Goal: Task Accomplishment & Management: Complete application form

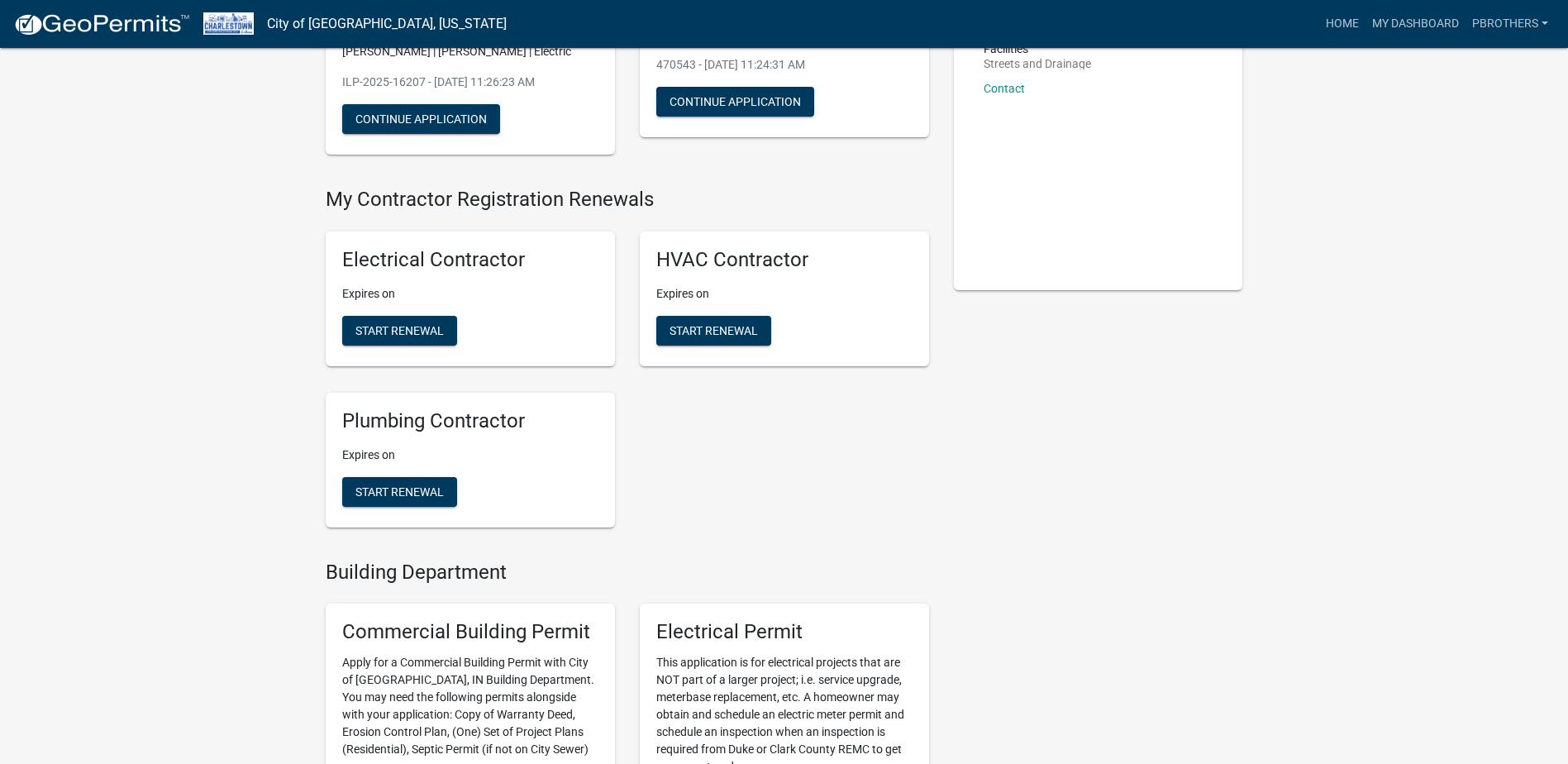
scroll to position [248, 0]
click at [394, 328] on span "Start Renewal" at bounding box center [399, 330] width 88 height 13
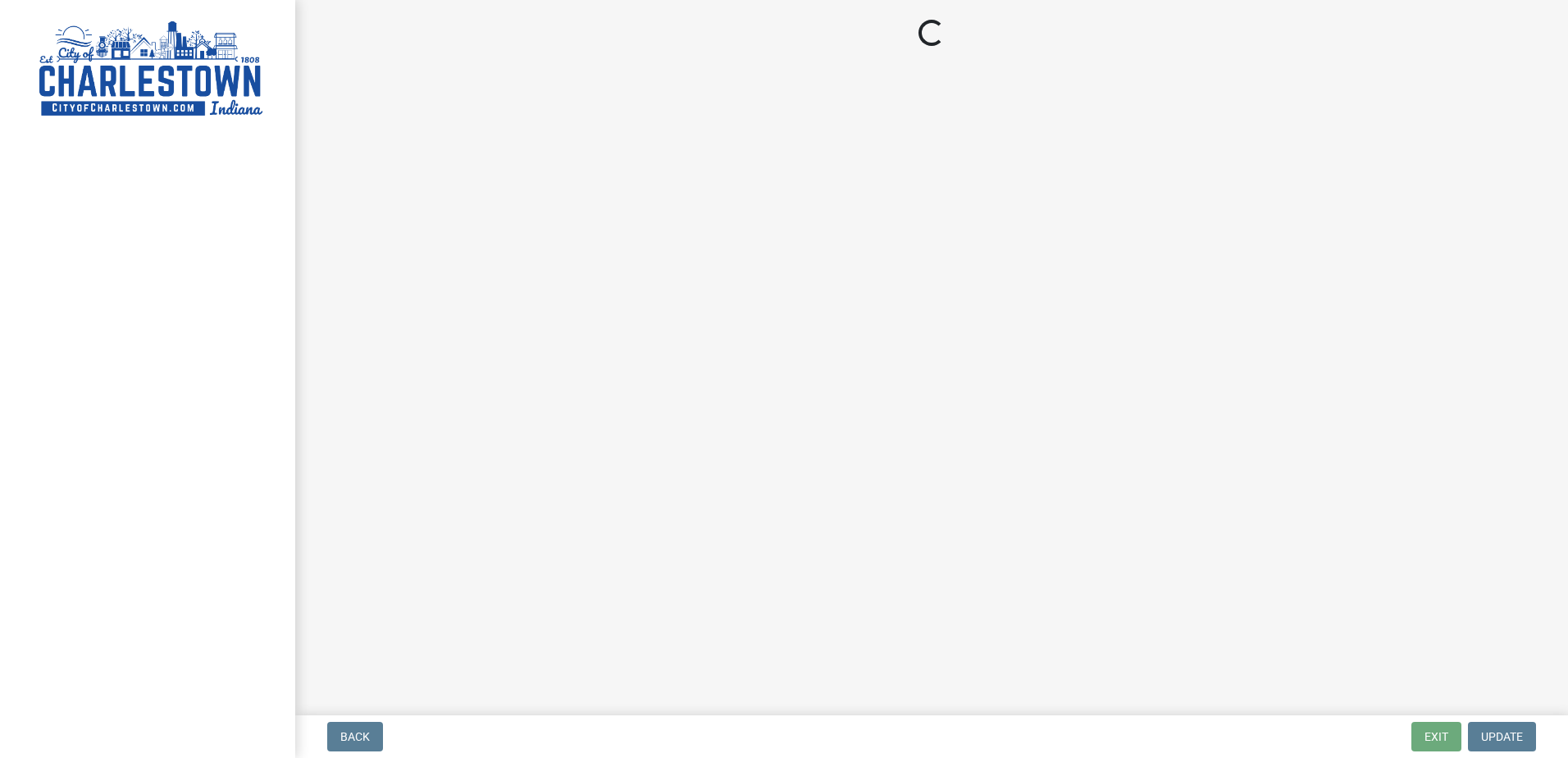
select select "IN"
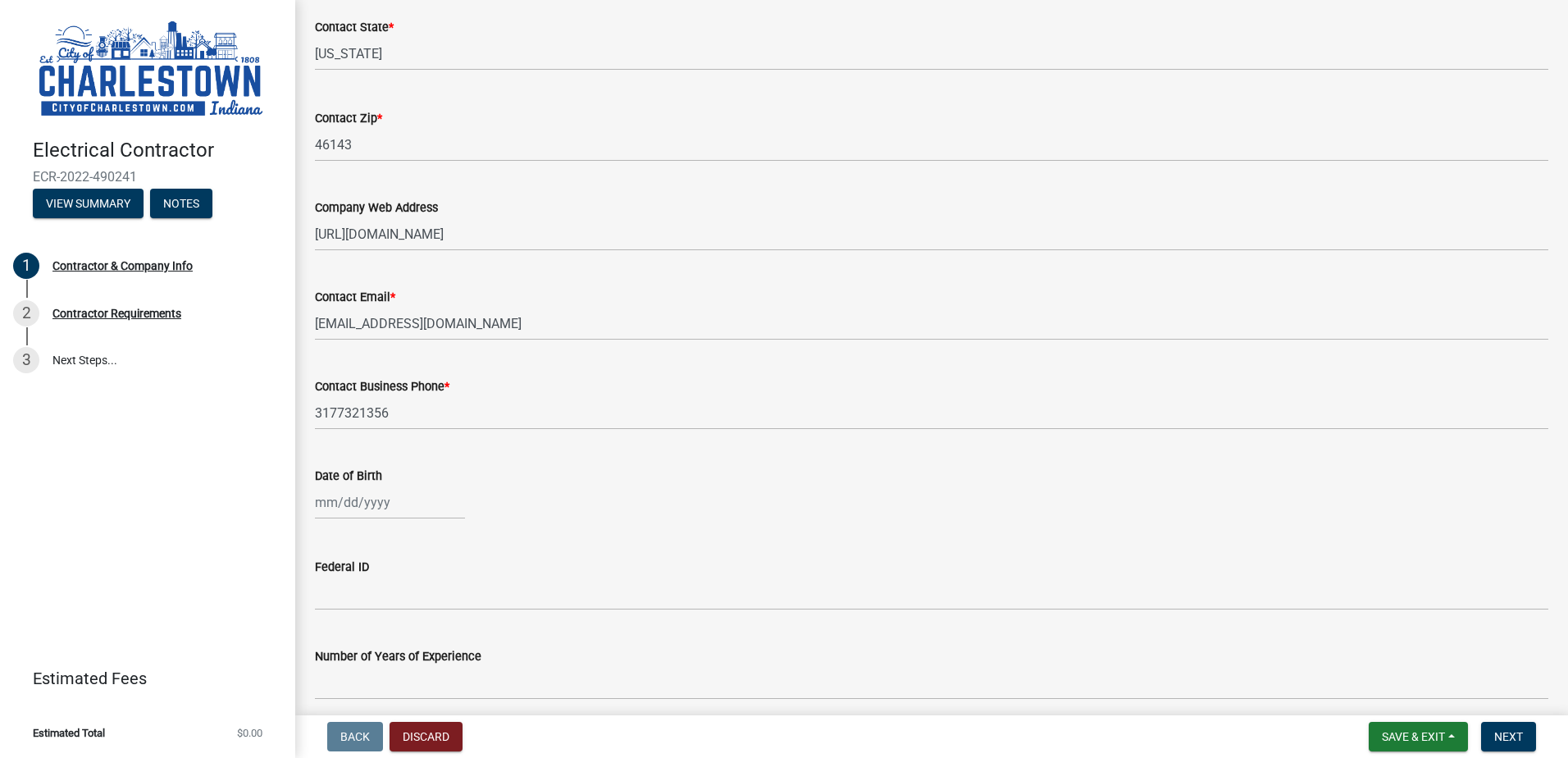
scroll to position [813, 0]
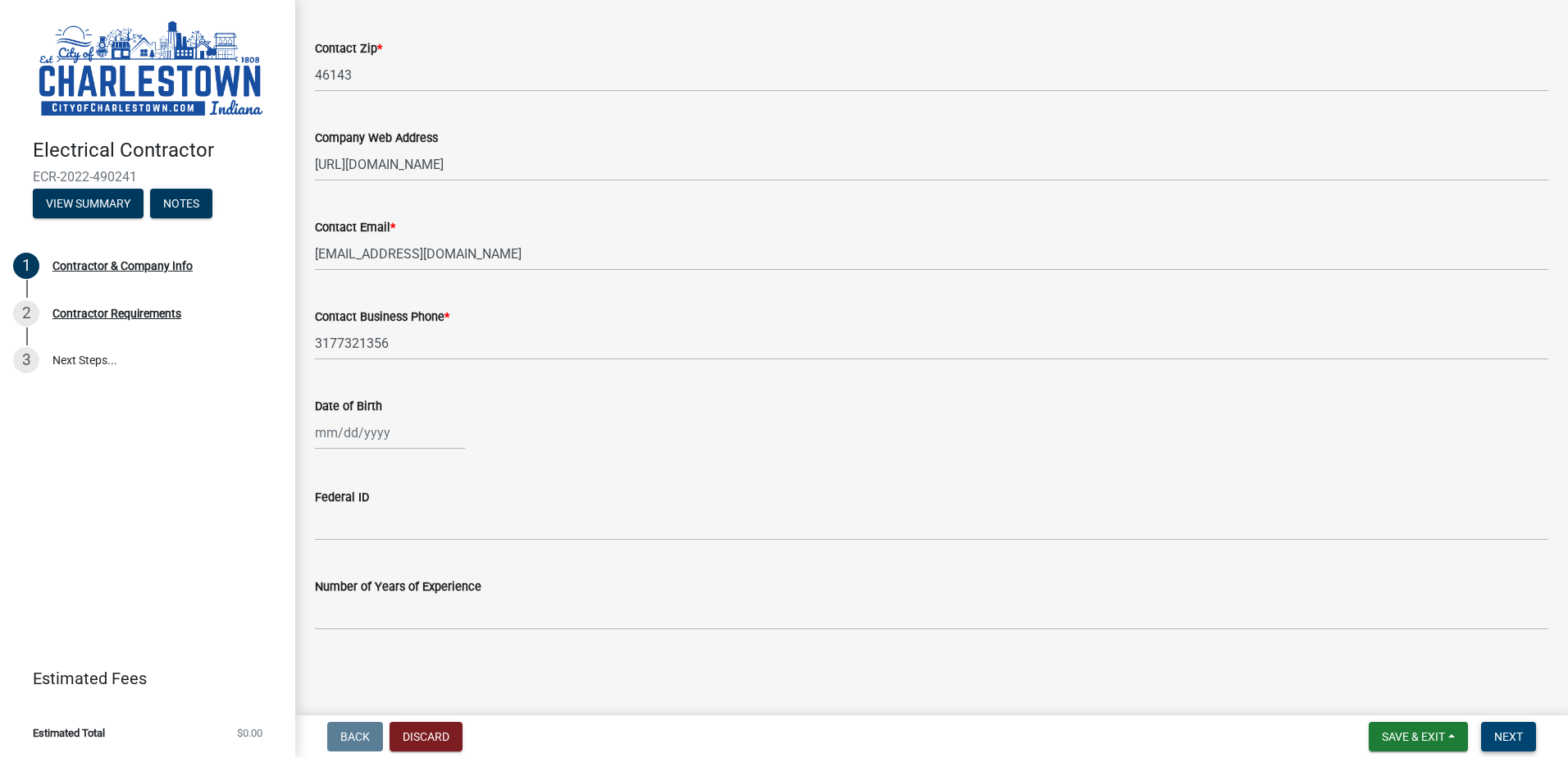
drag, startPoint x: 1513, startPoint y: 741, endPoint x: 1506, endPoint y: 716, distance: 26.0
click at [1513, 741] on span "Next" at bounding box center [1509, 736] width 28 height 13
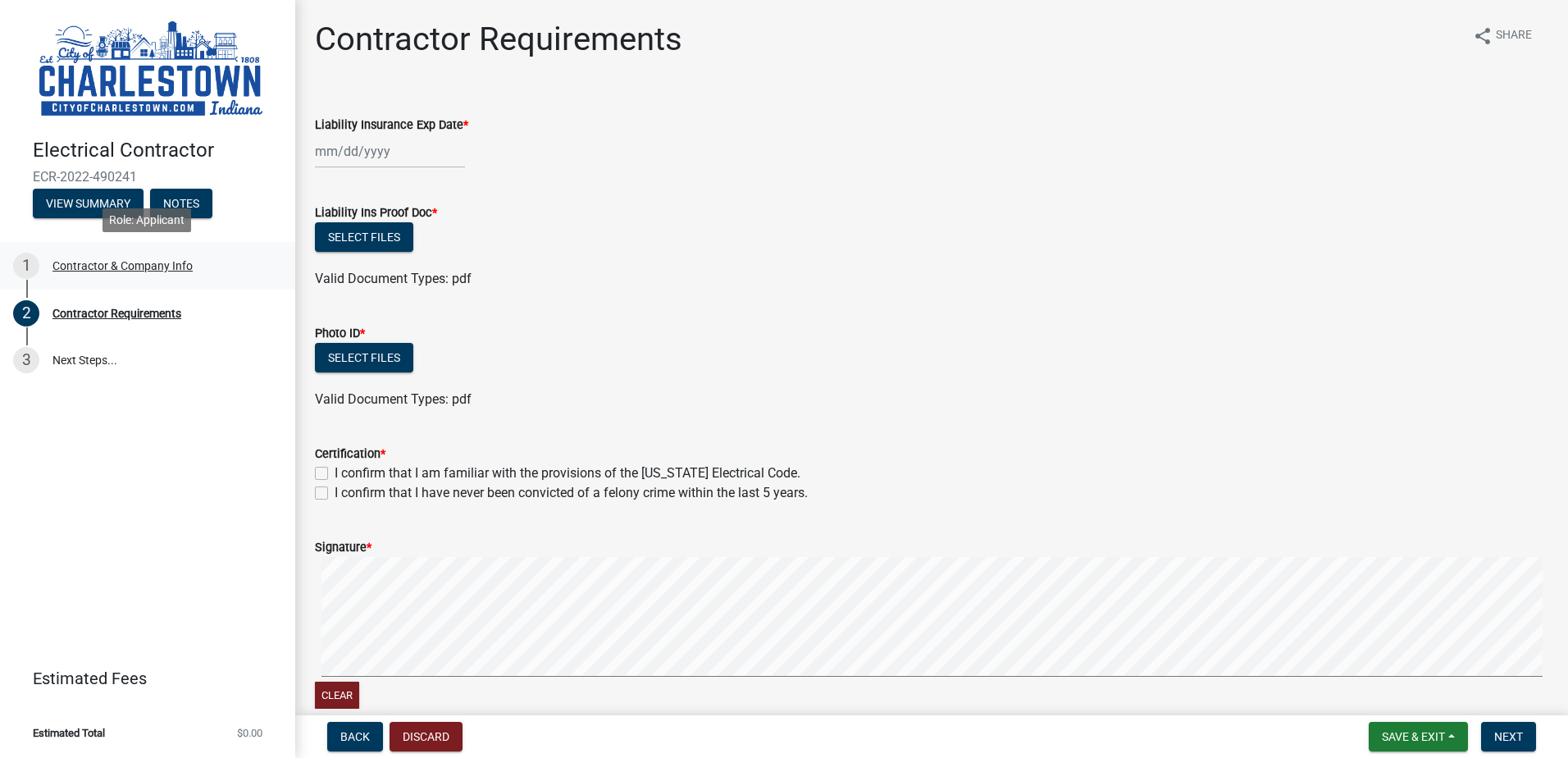
click at [144, 283] on link "1 Contractor & Company Info" at bounding box center [147, 266] width 295 height 48
select select "IN"
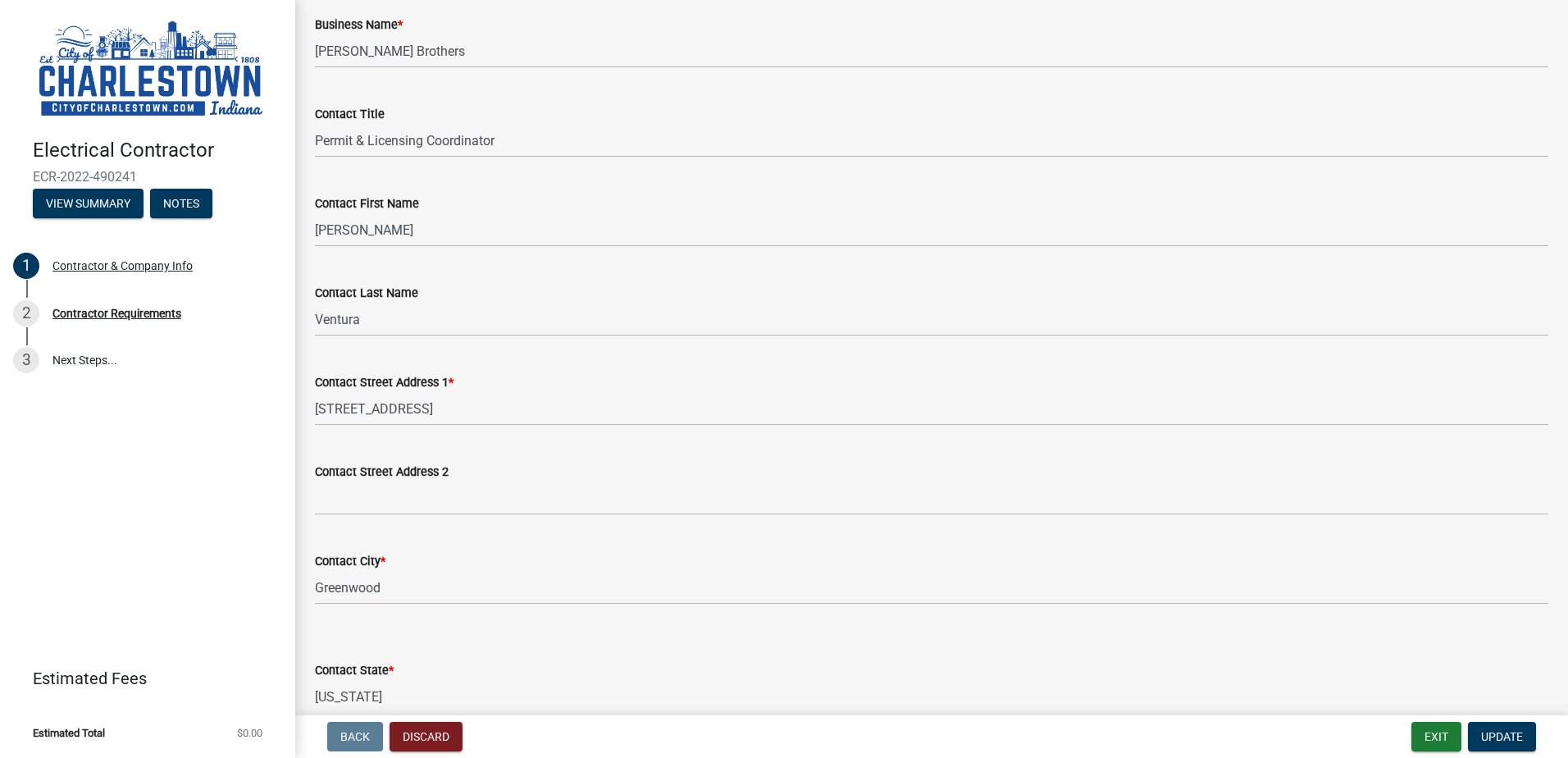
scroll to position [74, 0]
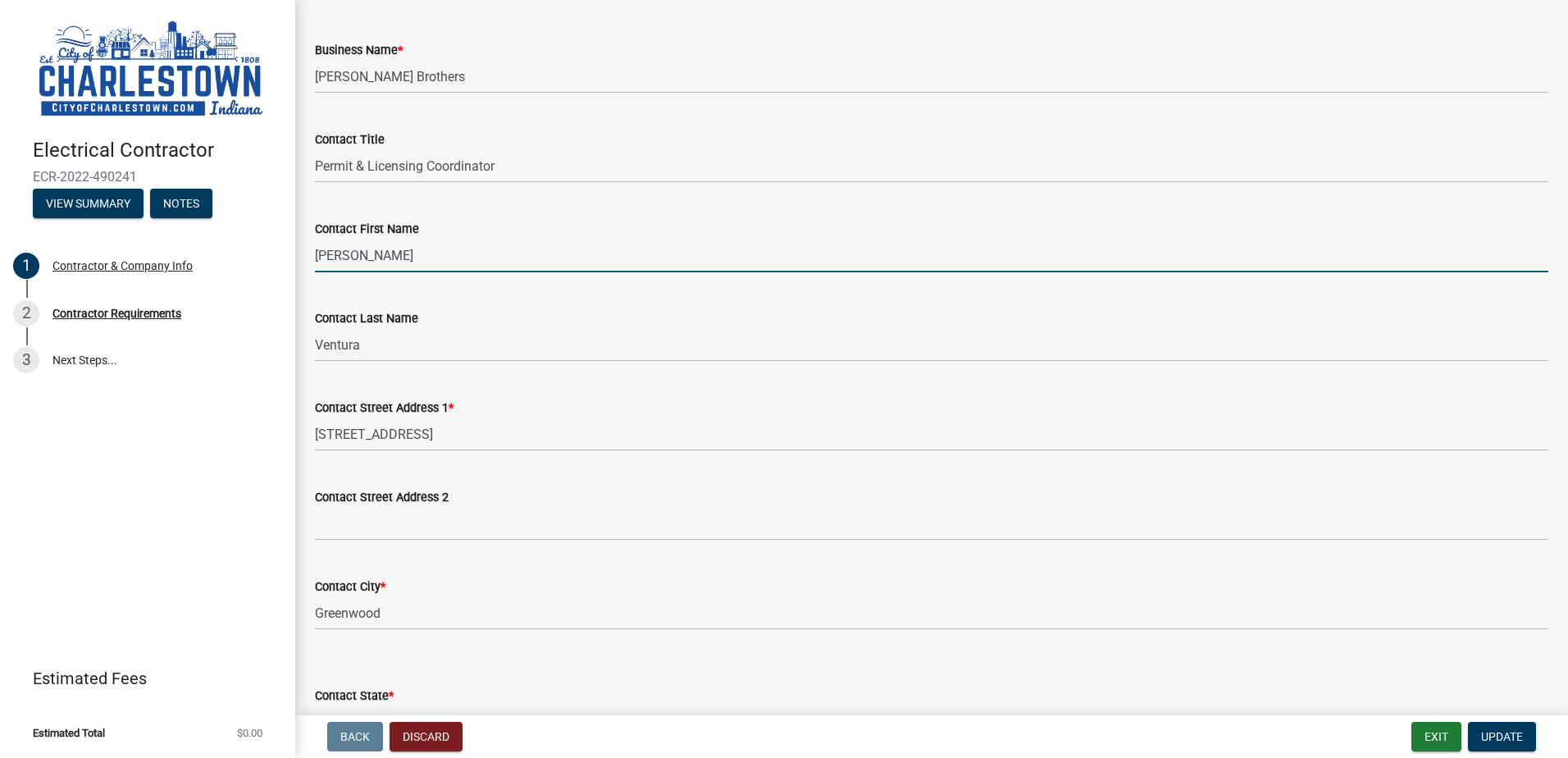
click at [393, 267] on input "[PERSON_NAME]" at bounding box center [931, 256] width 1233 height 34
click at [386, 252] on input "[PERSON_NAME]" at bounding box center [931, 256] width 1233 height 34
type input "[PERSON_NAME]"
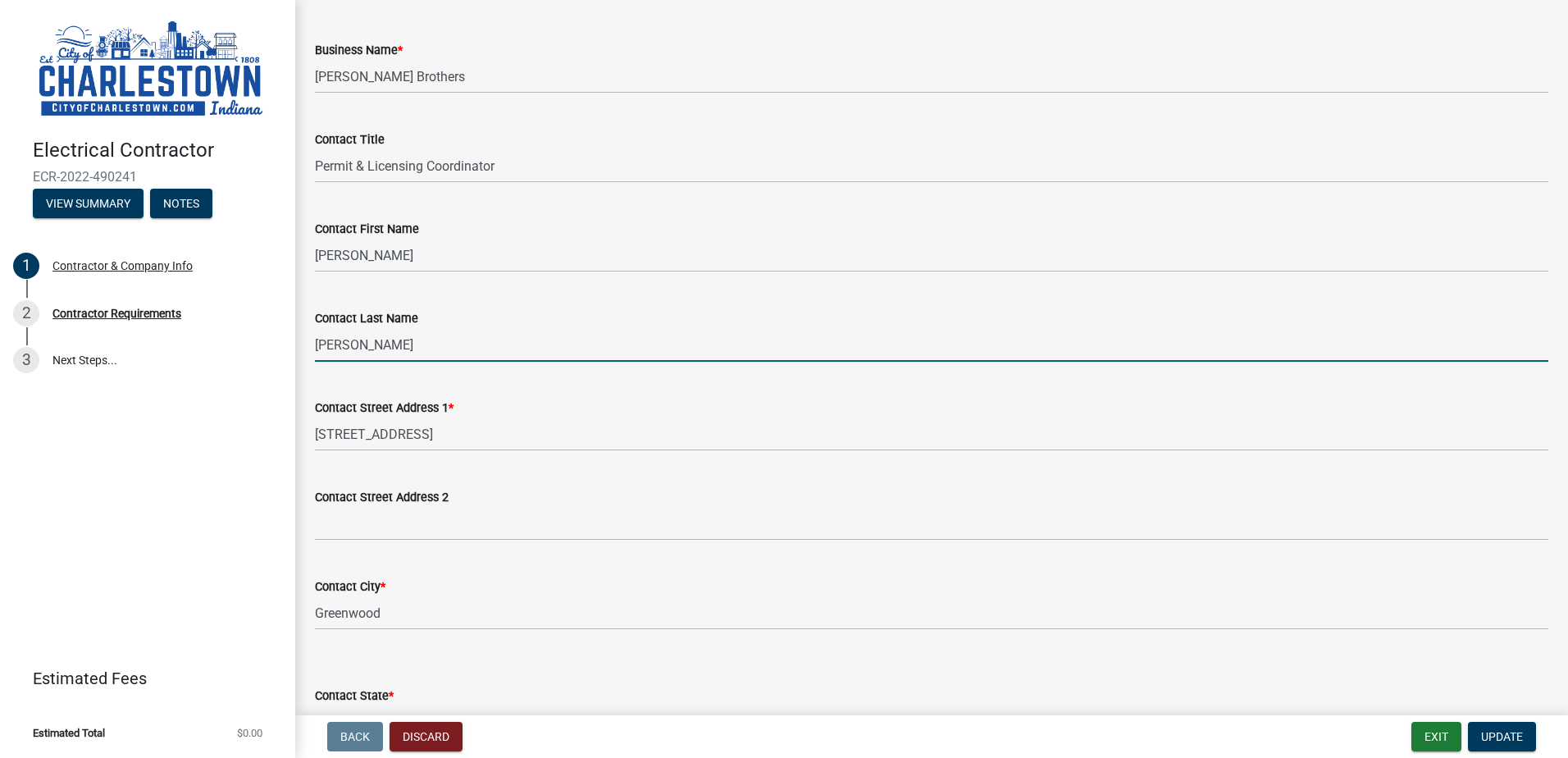
type input "[PERSON_NAME]"
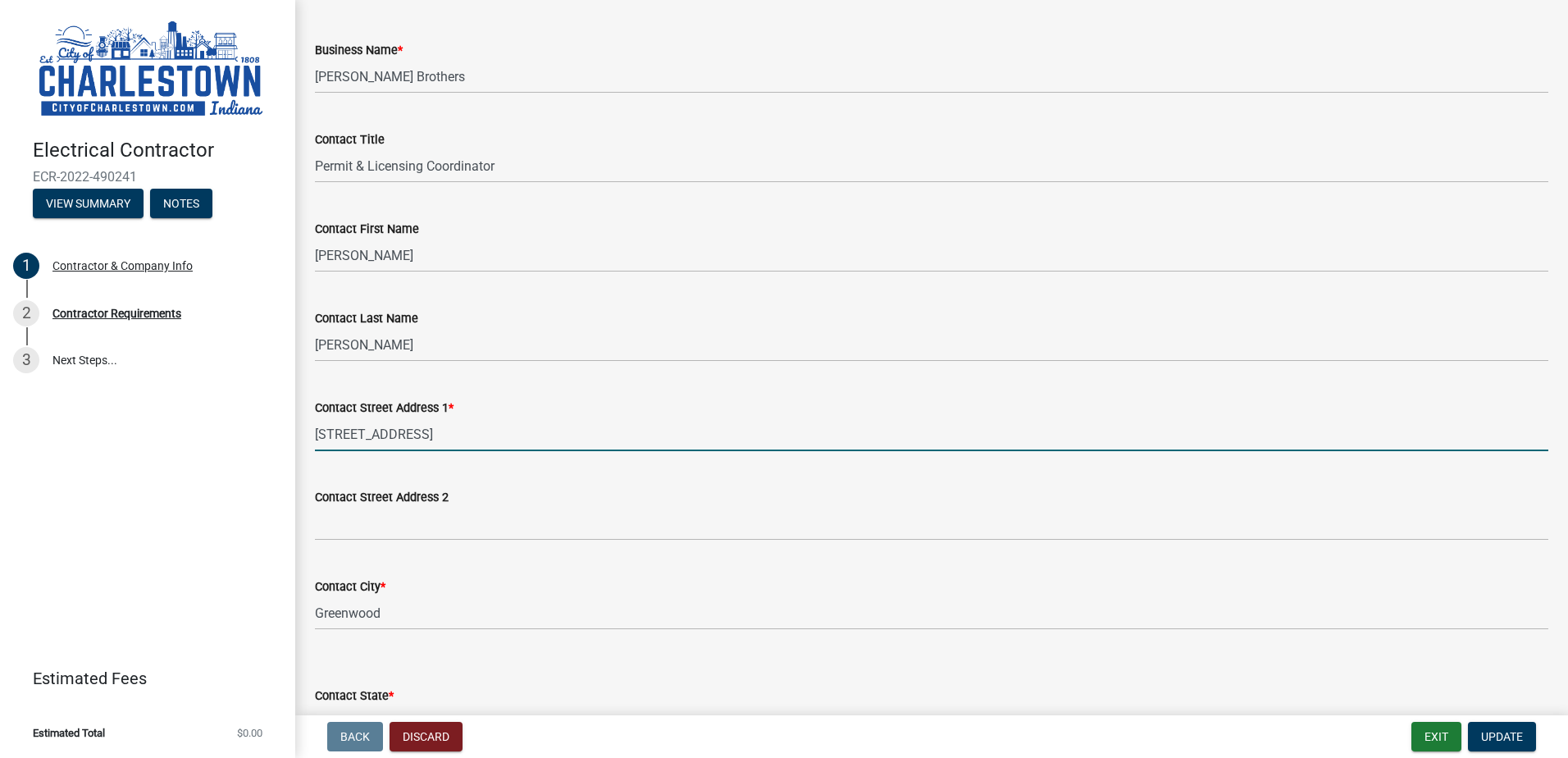
click at [743, 52] on div "Business Name *" at bounding box center [931, 50] width 1233 height 19
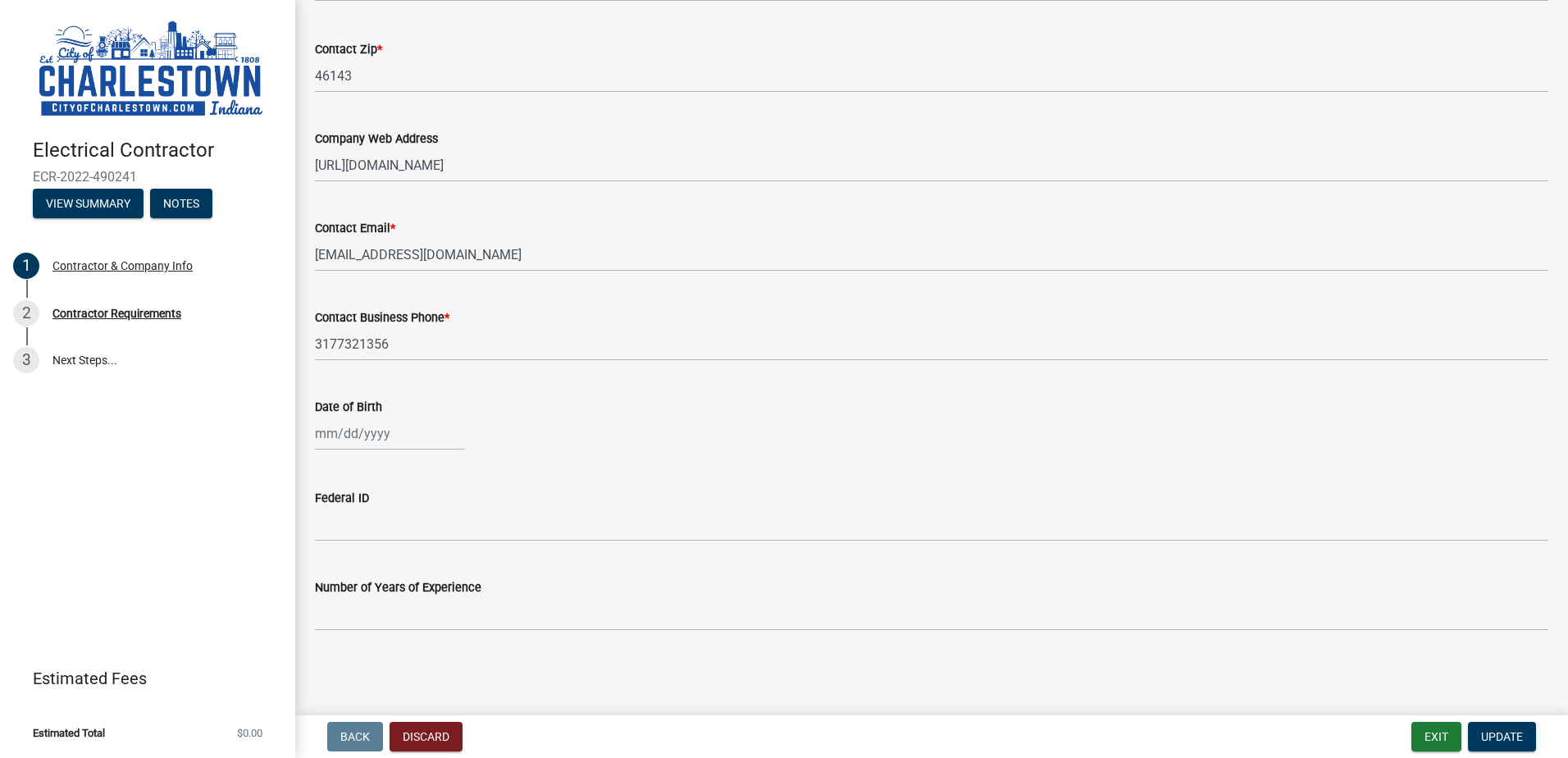
scroll to position [813, 0]
click at [1518, 735] on span "Update" at bounding box center [1502, 736] width 42 height 13
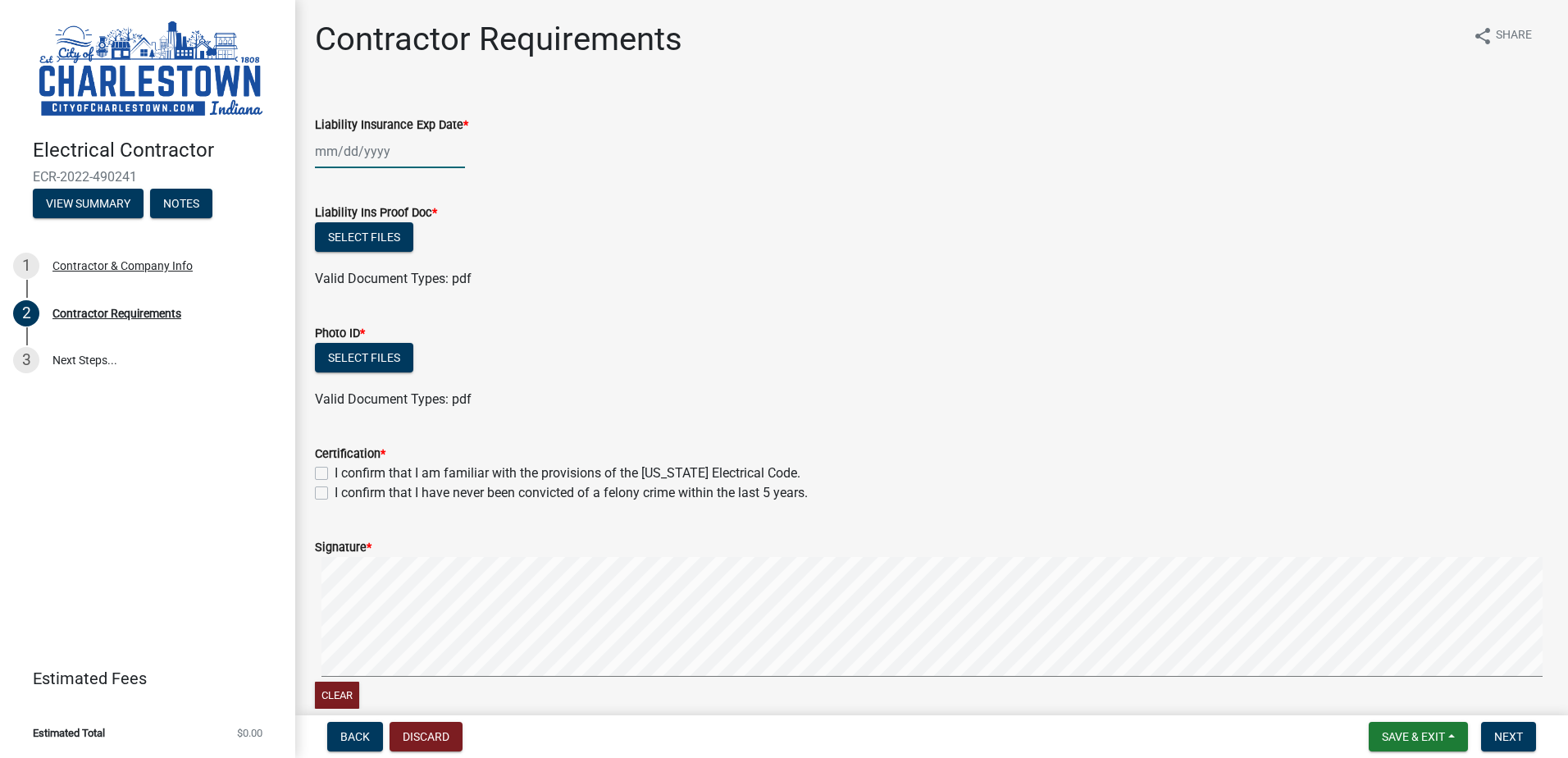
click at [365, 141] on div at bounding box center [390, 151] width 151 height 34
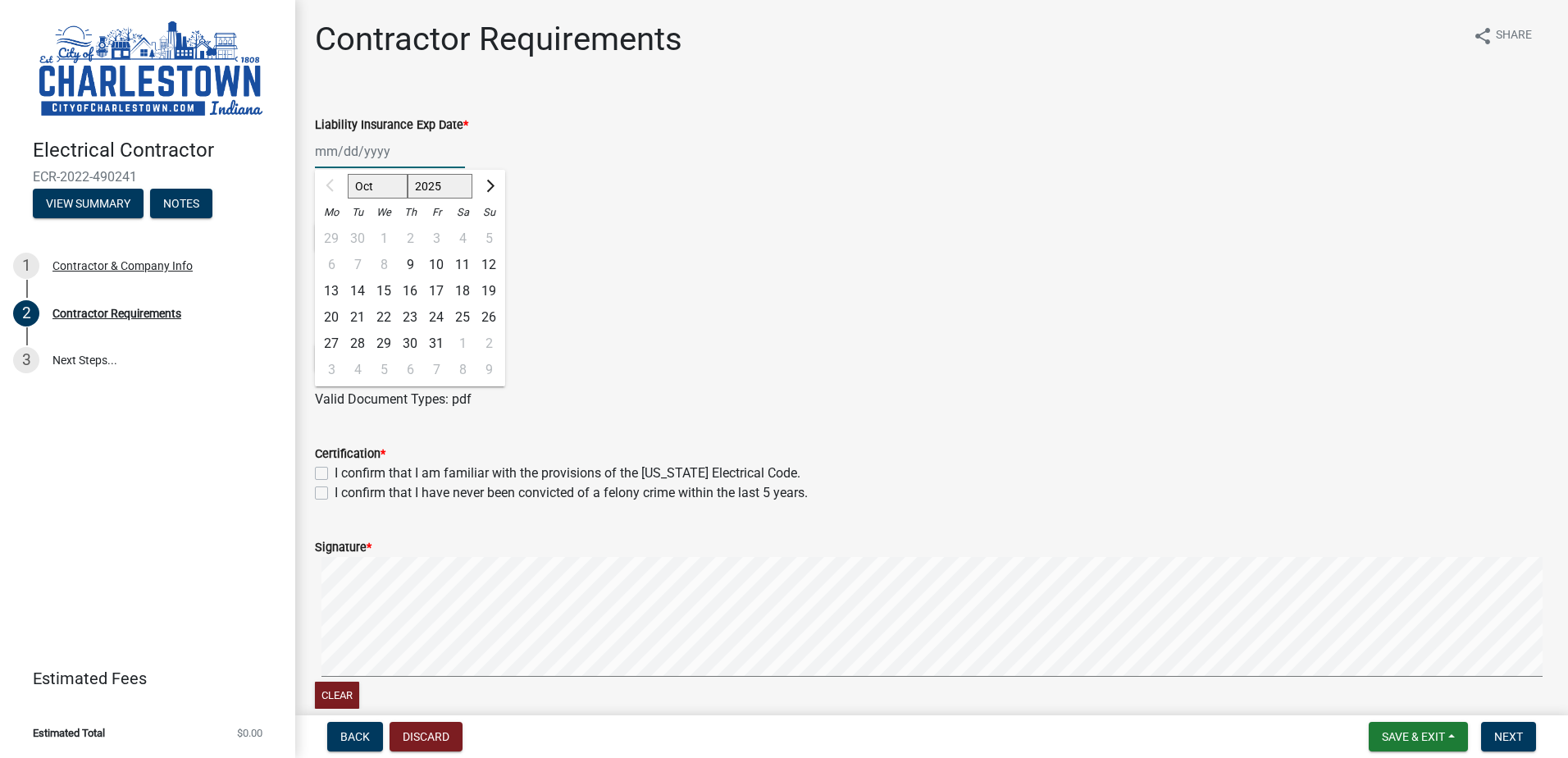
click at [440, 193] on select "2025 2026 2027 2028 2029 2030 2031 2032 2033 2034 2035 2036 2037 2038 2039 2040…" at bounding box center [440, 186] width 66 height 25
select select "2026"
click at [407, 174] on select "2025 2026 2027 2028 2029 2030 2031 2032 2033 2034 2035 2036 2037 2038 2039 2040…" at bounding box center [440, 186] width 66 height 25
click at [381, 185] on select "Jan Feb Mar Apr May Jun [DATE] Aug Sep Oct Nov Dec" at bounding box center [381, 186] width 66 height 25
select select "1"
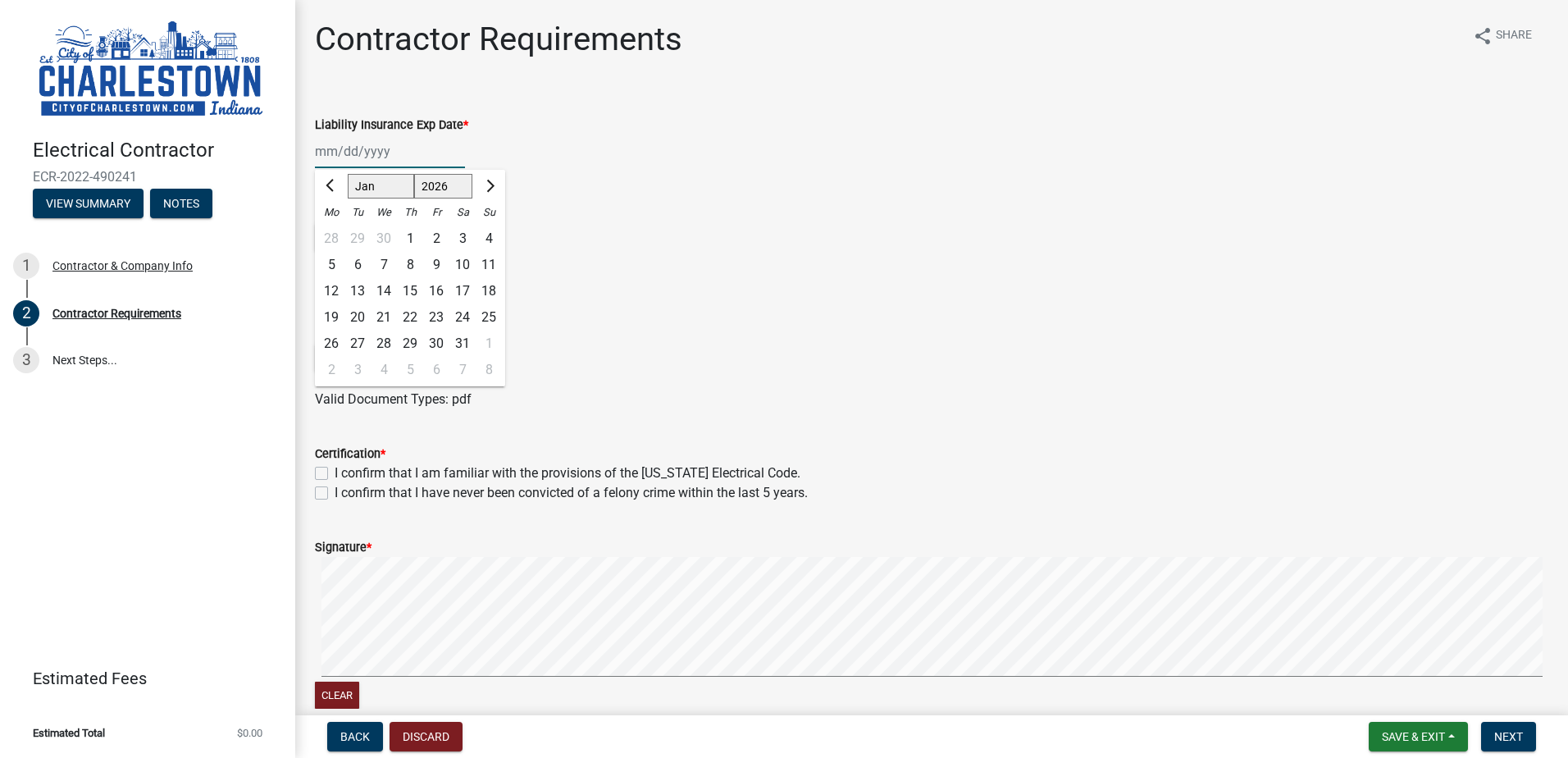
click at [348, 174] on select "Jan Feb Mar Apr May Jun [DATE] Aug Sep Oct Nov Dec" at bounding box center [381, 186] width 66 height 25
click at [406, 235] on div "1" at bounding box center [410, 239] width 27 height 27
type input "[DATE]"
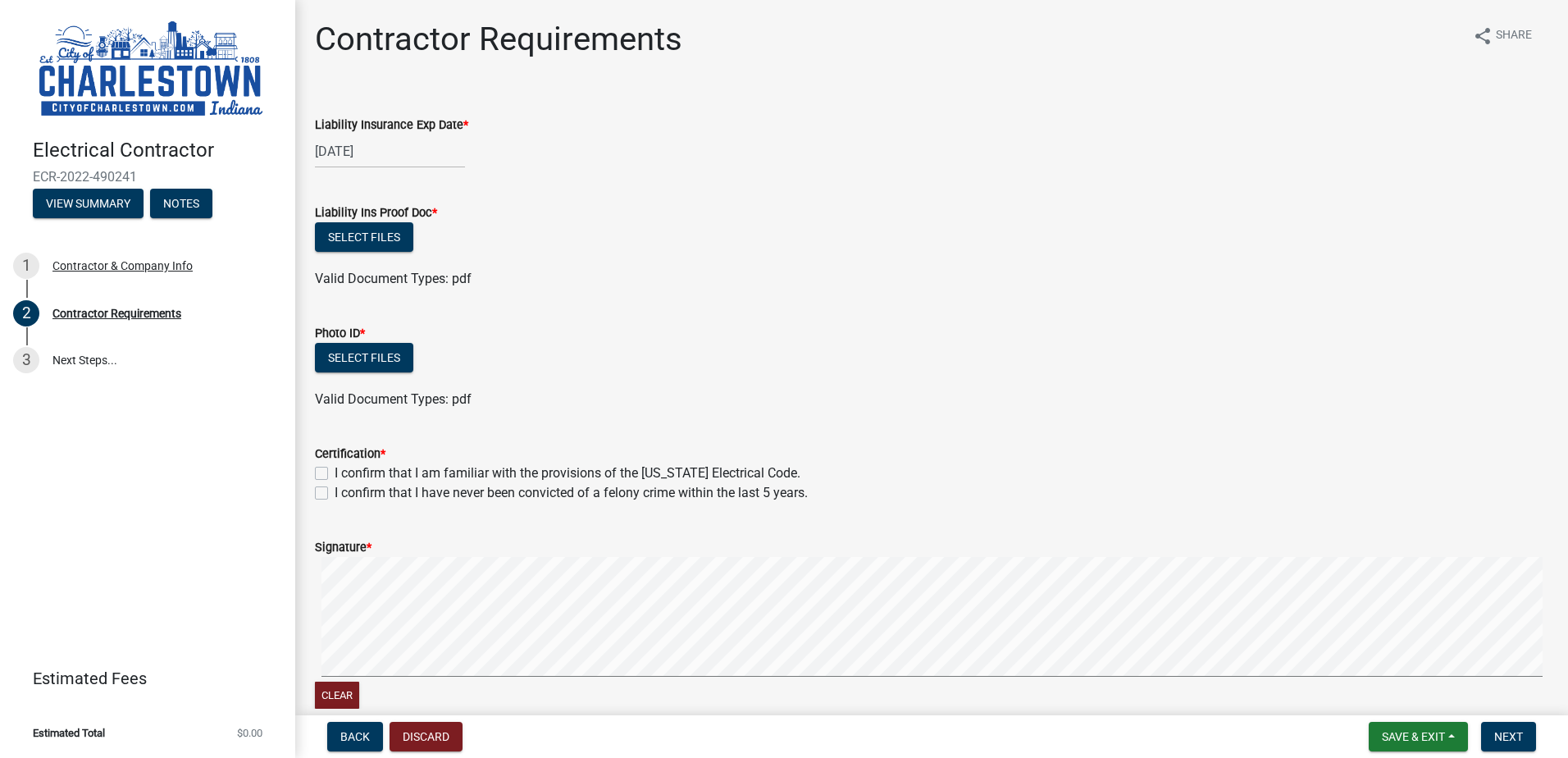
click at [834, 215] on div "Liability Ins Proof Doc *" at bounding box center [931, 213] width 1233 height 19
click at [381, 232] on button "Select files" at bounding box center [364, 236] width 98 height 29
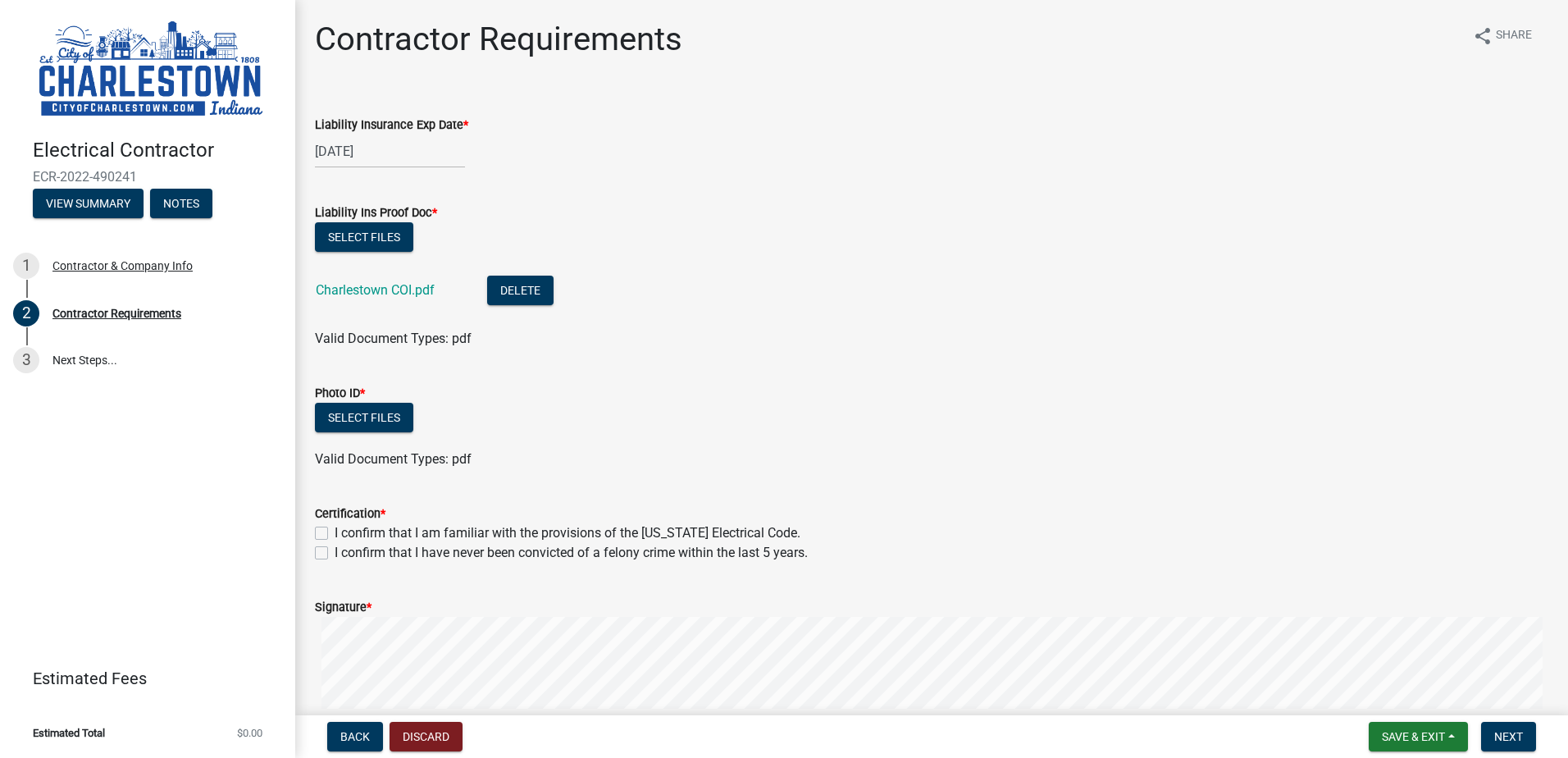
click at [622, 429] on div "Select files" at bounding box center [931, 420] width 1233 height 34
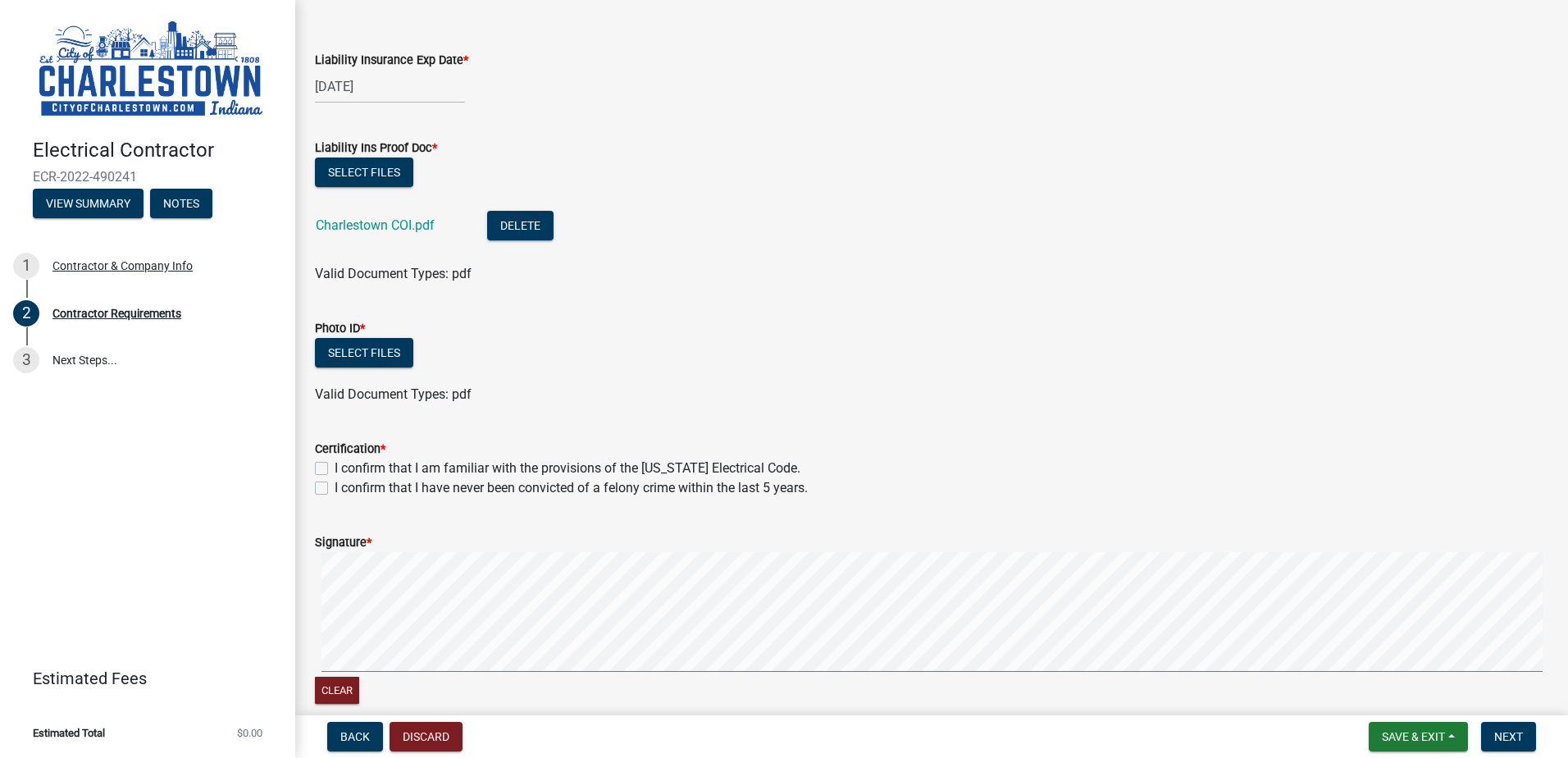
scroll to position [164, 0]
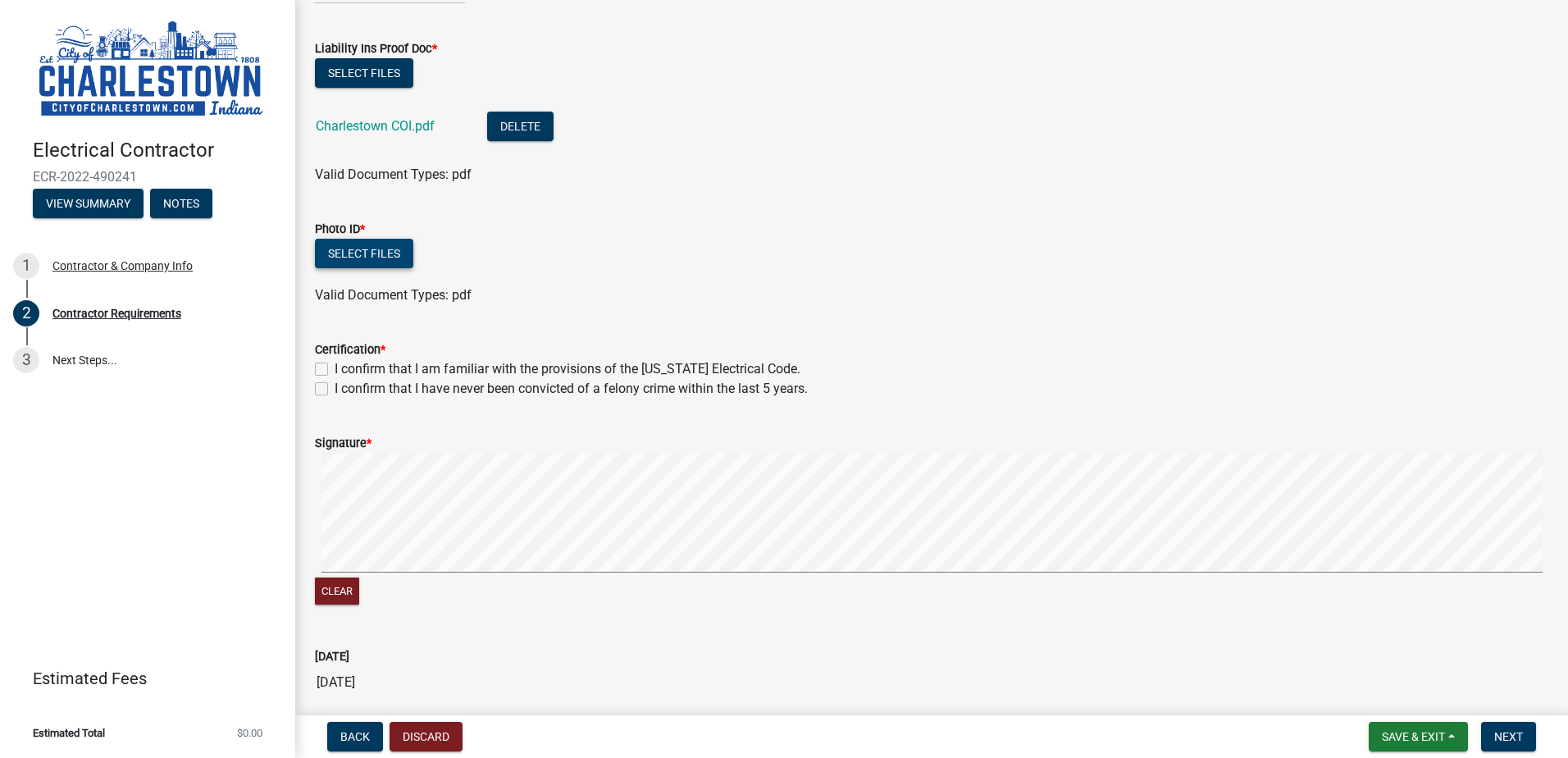
click at [376, 258] on button "Select files" at bounding box center [364, 253] width 98 height 29
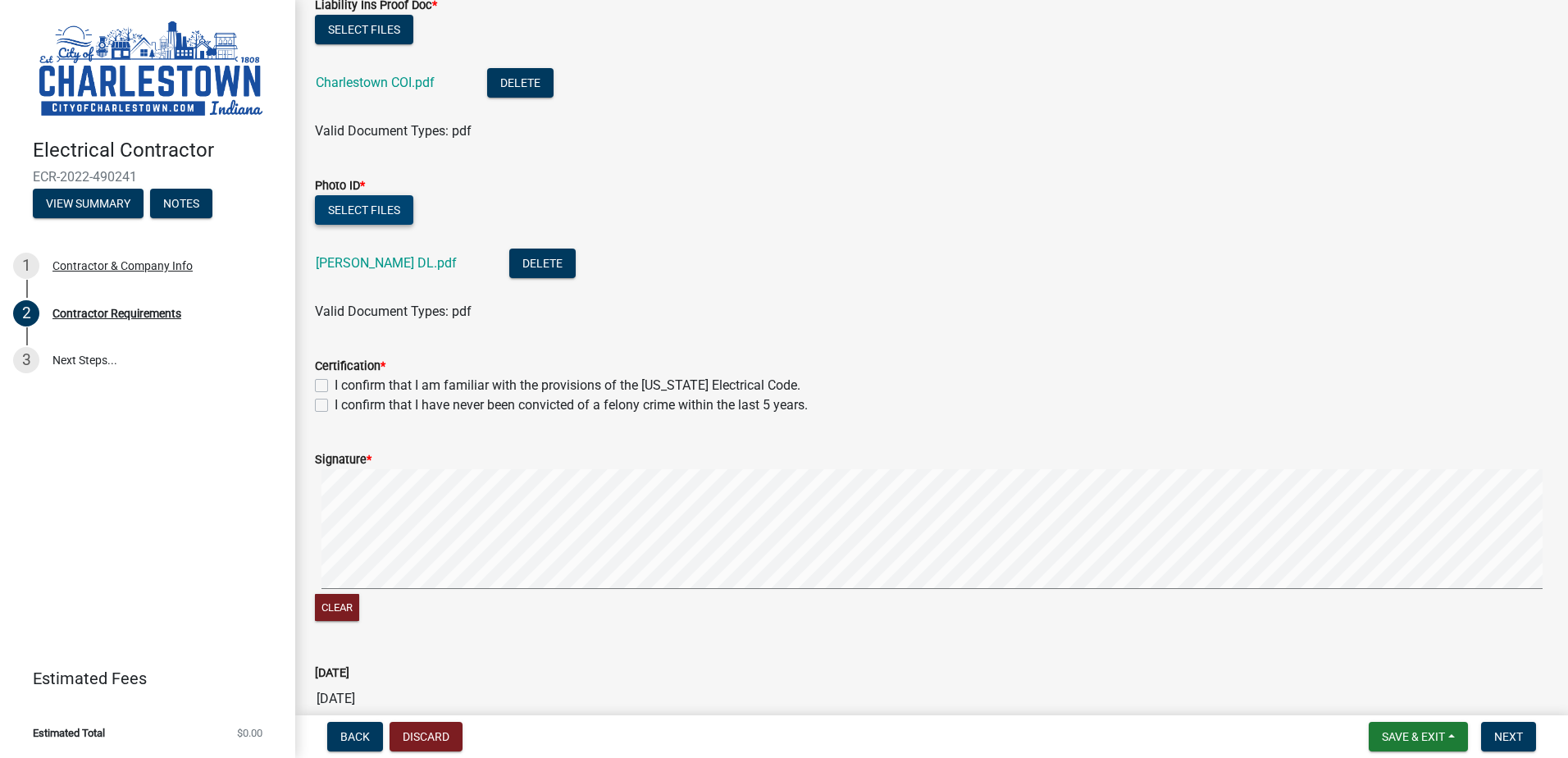
scroll to position [246, 0]
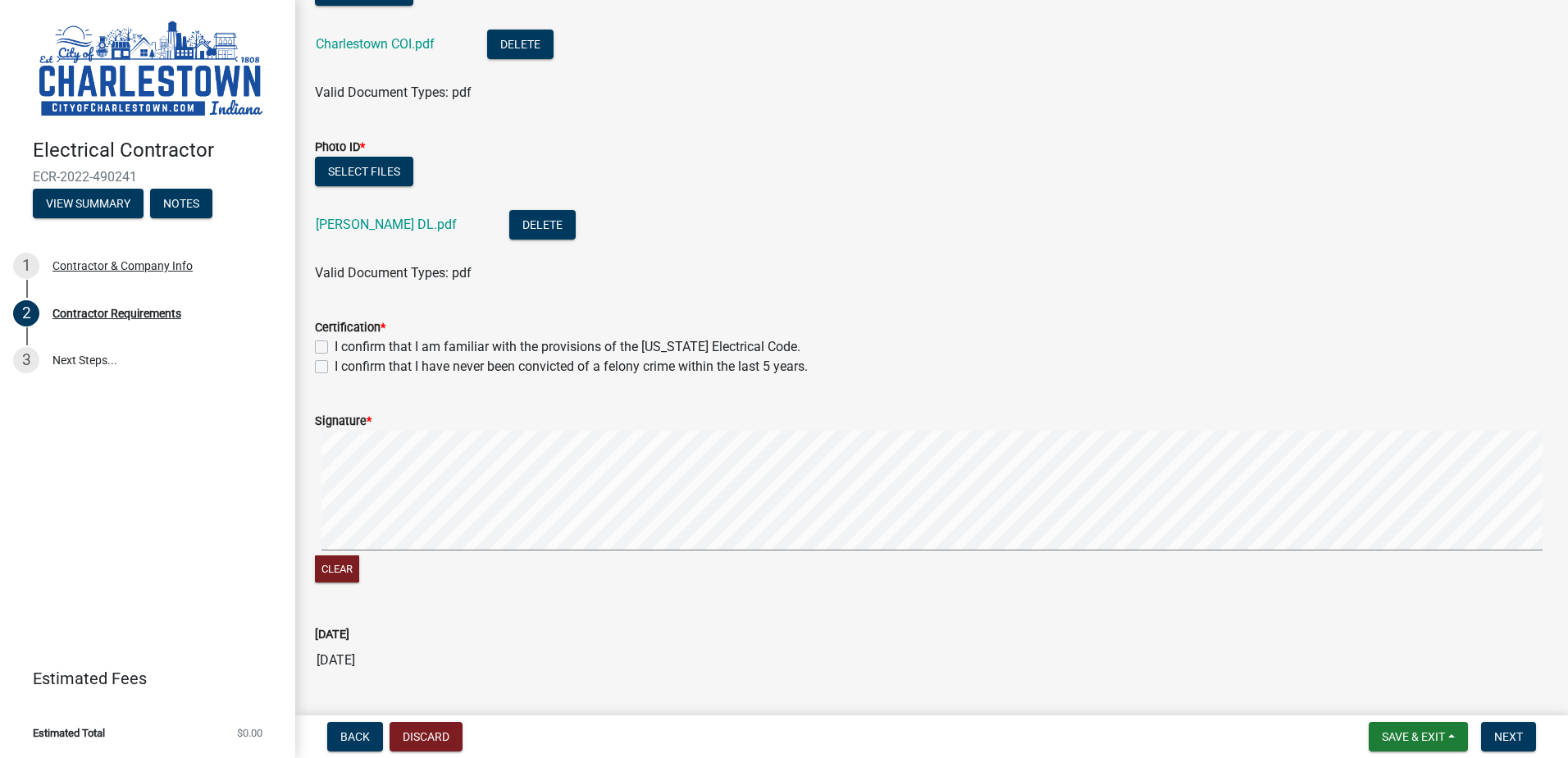
click at [383, 346] on label "I confirm that I am familiar with the provisions of the [US_STATE] Electrical C…" at bounding box center [568, 347] width 466 height 19
click at [345, 346] on input "I confirm that I am familiar with the provisions of the [US_STATE] Electrical C…" at bounding box center [340, 343] width 11 height 11
checkbox input "true"
click at [335, 365] on label "I confirm that I have never been convicted of a felony crime within the last 5 …" at bounding box center [571, 367] width 474 height 19
click at [335, 365] on input "I confirm that I have never been convicted of a felony crime within the last 5 …" at bounding box center [340, 362] width 11 height 11
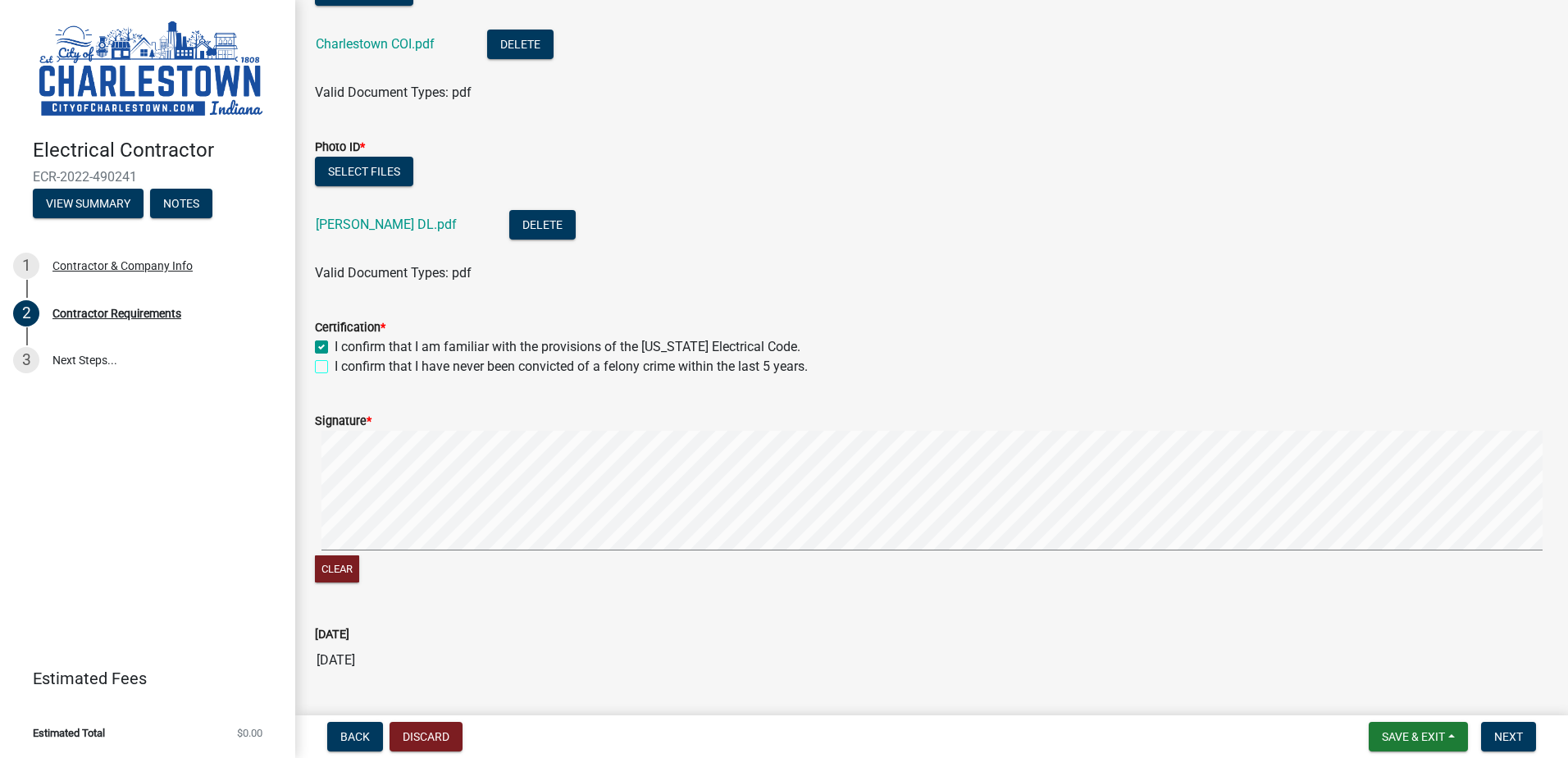
checkbox input "true"
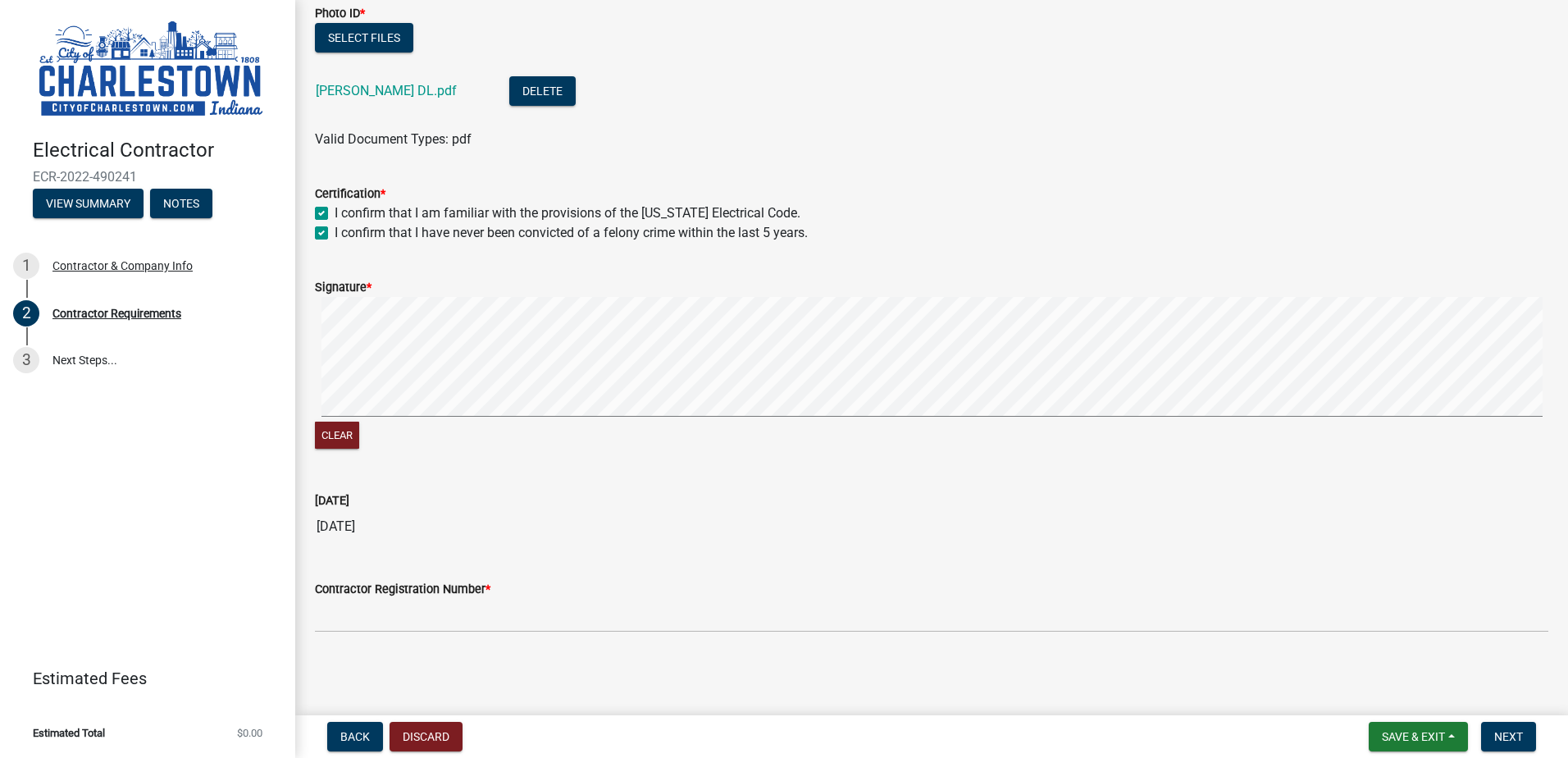
scroll to position [381, 0]
click at [333, 438] on button "Clear" at bounding box center [337, 434] width 44 height 27
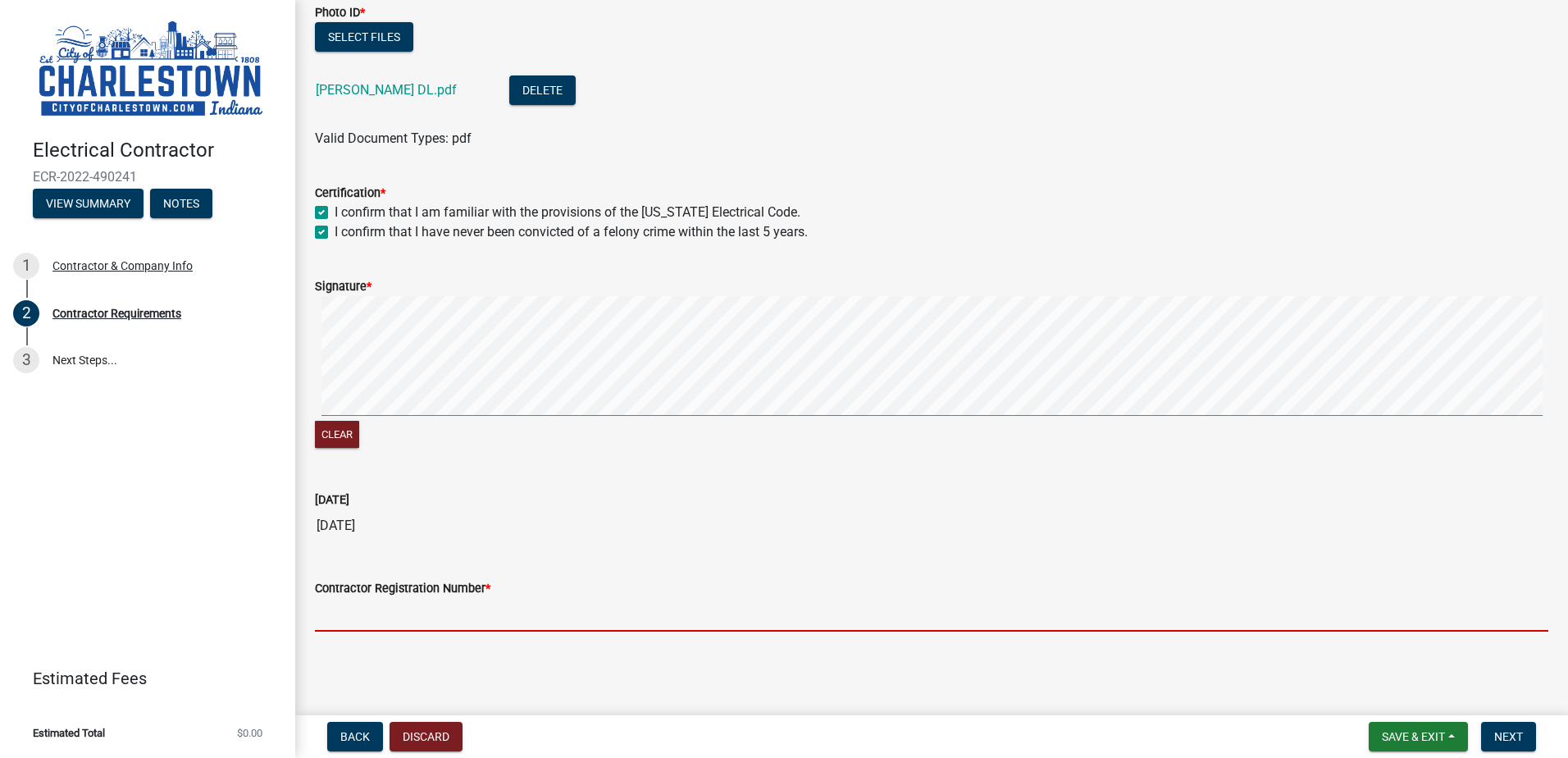
click at [390, 626] on input "Contractor Registration Number *" at bounding box center [931, 615] width 1233 height 34
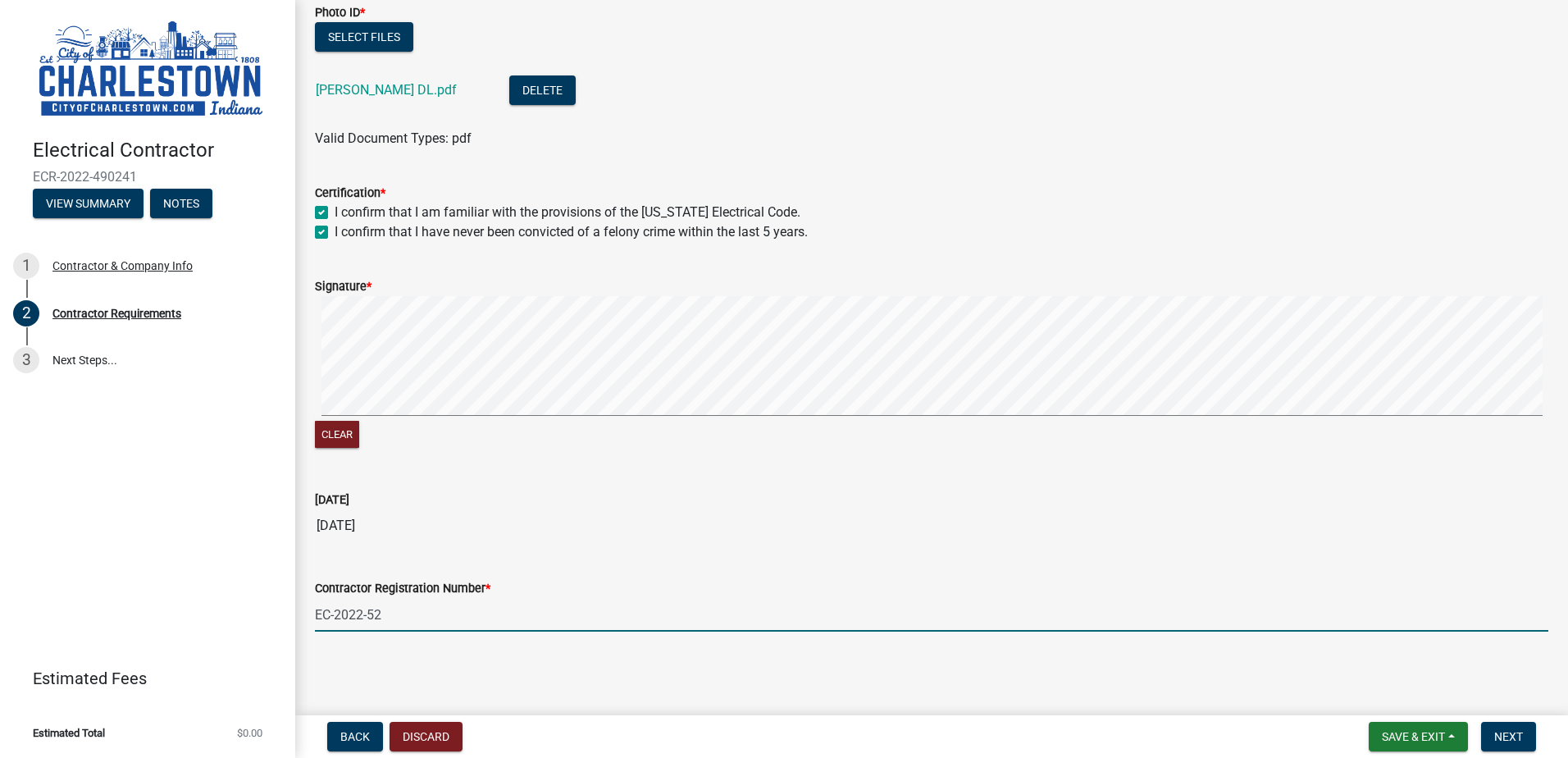
type input "EC-2022-52"
click at [678, 654] on div "Contractor Requirements share Share Liability Insurance Exp Date * [DATE] Liabi…" at bounding box center [931, 149] width 1258 height 1020
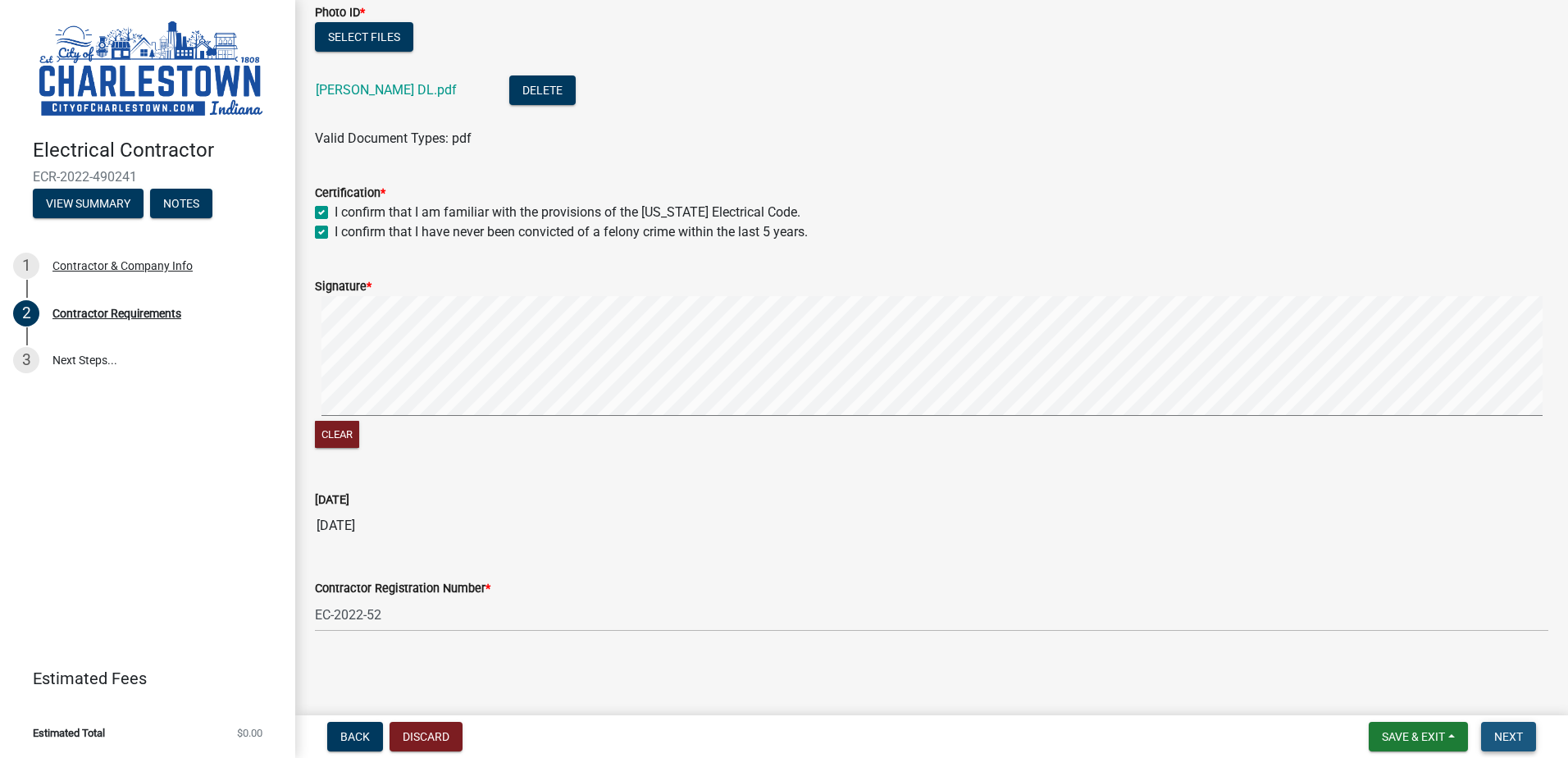
click at [1521, 743] on span "Next" at bounding box center [1509, 736] width 28 height 13
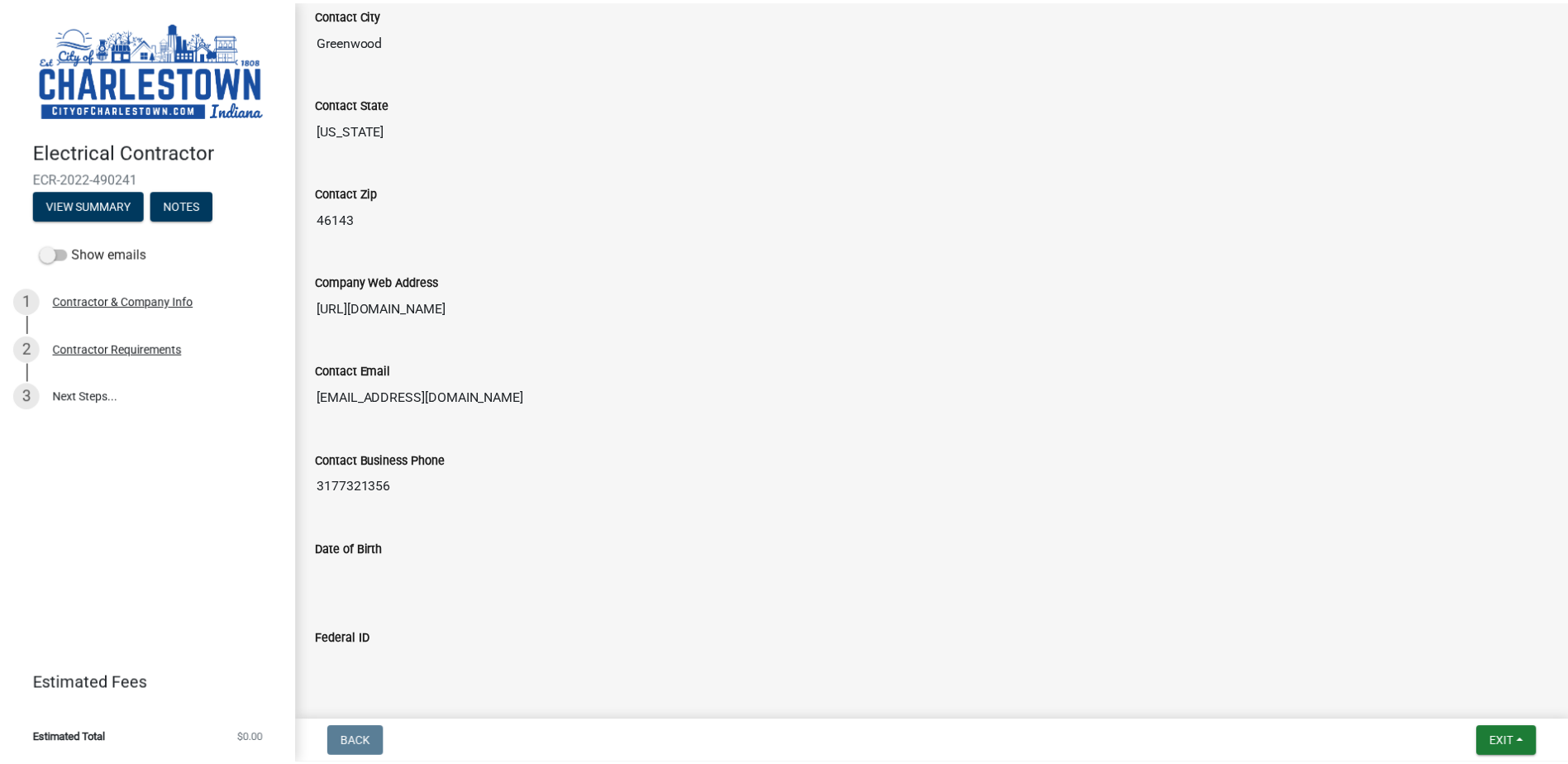
scroll to position [907, 0]
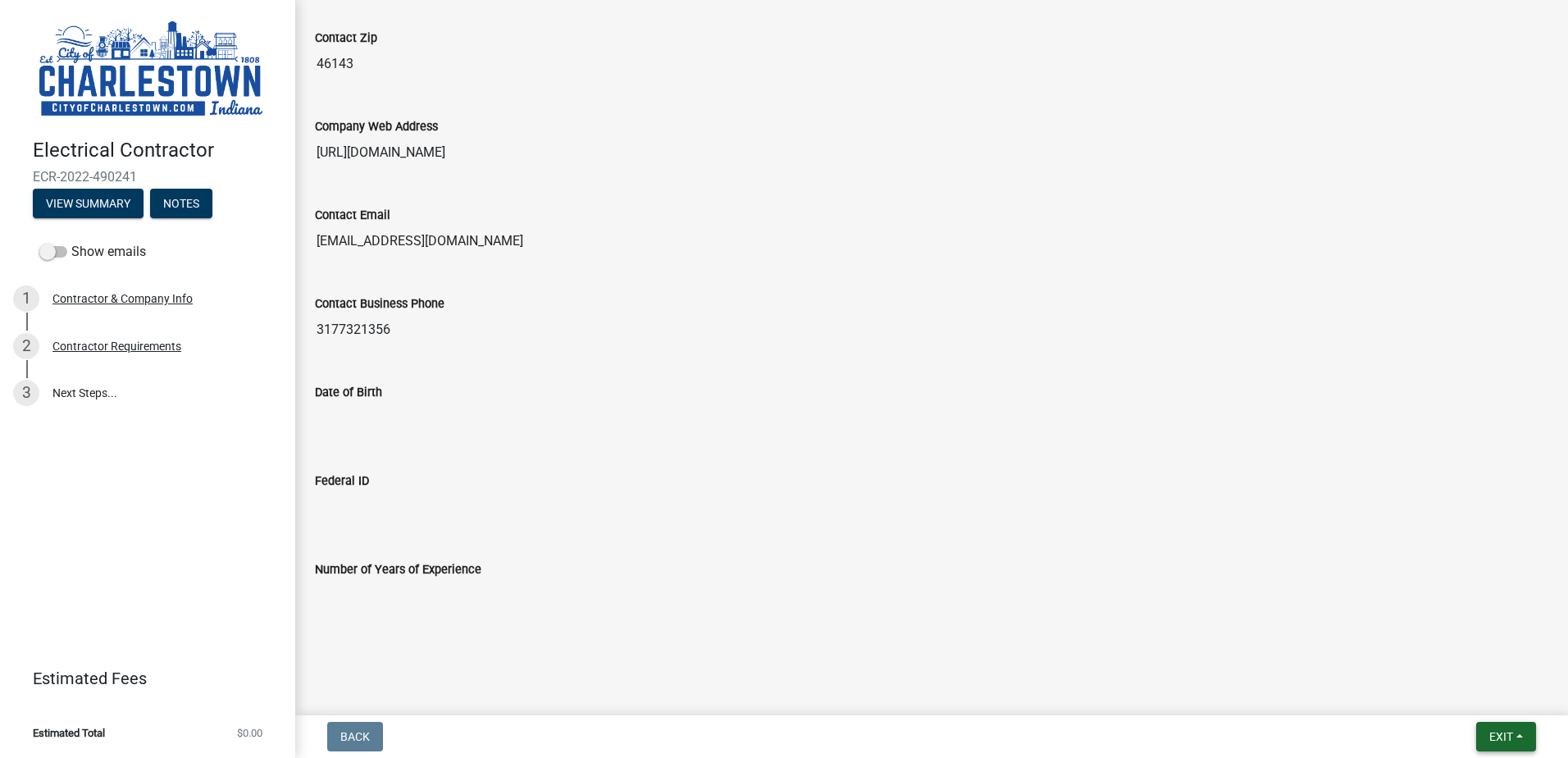
click at [1514, 744] on button "Exit" at bounding box center [1506, 736] width 60 height 29
click at [1475, 691] on button "Save & Exit" at bounding box center [1471, 693] width 131 height 39
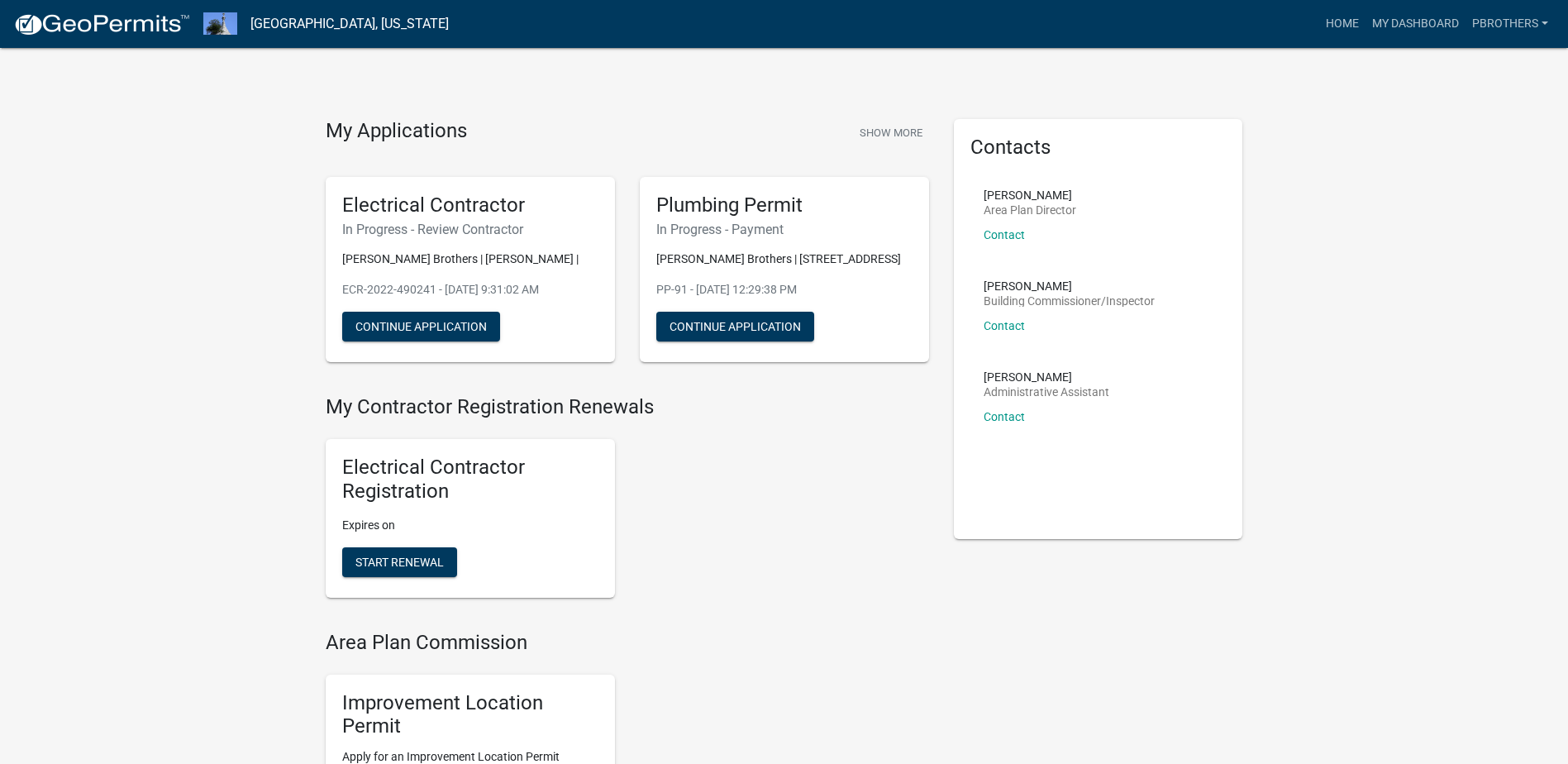
click at [789, 544] on div "Electrical Contractor Registration Expires on Start Renewal" at bounding box center [627, 519] width 628 height 186
click at [430, 406] on h4 "My Contractor Registration Renewals" at bounding box center [627, 407] width 603 height 24
click at [444, 437] on div "Electrical Contractor Registration Expires on Start Renewal" at bounding box center [470, 519] width 314 height 186
click at [452, 464] on h5 "Electrical Contractor Registration" at bounding box center [470, 479] width 256 height 48
click at [675, 494] on div "Electrical Contractor Registration Expires on Start Renewal" at bounding box center [627, 519] width 628 height 186
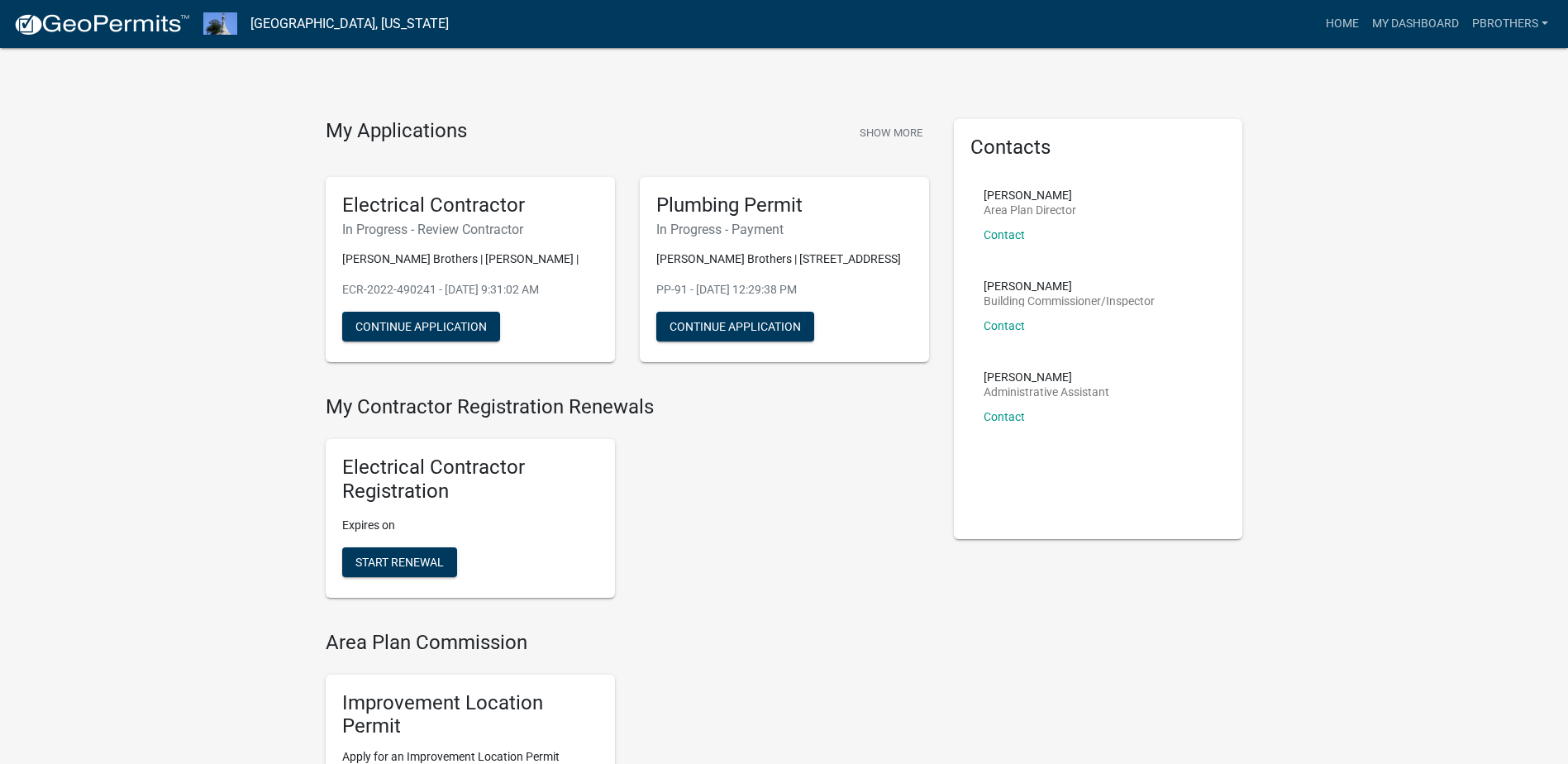
click at [456, 474] on h5 "Electrical Contractor Registration" at bounding box center [470, 479] width 256 height 48
click at [355, 461] on h5 "Electrical Contractor Registration" at bounding box center [470, 479] width 256 height 48
click at [535, 479] on h5 "Electrical Contractor Registration" at bounding box center [470, 479] width 256 height 48
click at [421, 486] on h5 "Electrical Contractor Registration" at bounding box center [470, 479] width 256 height 48
click at [1374, 19] on link "My Dashboard" at bounding box center [1415, 23] width 100 height 31
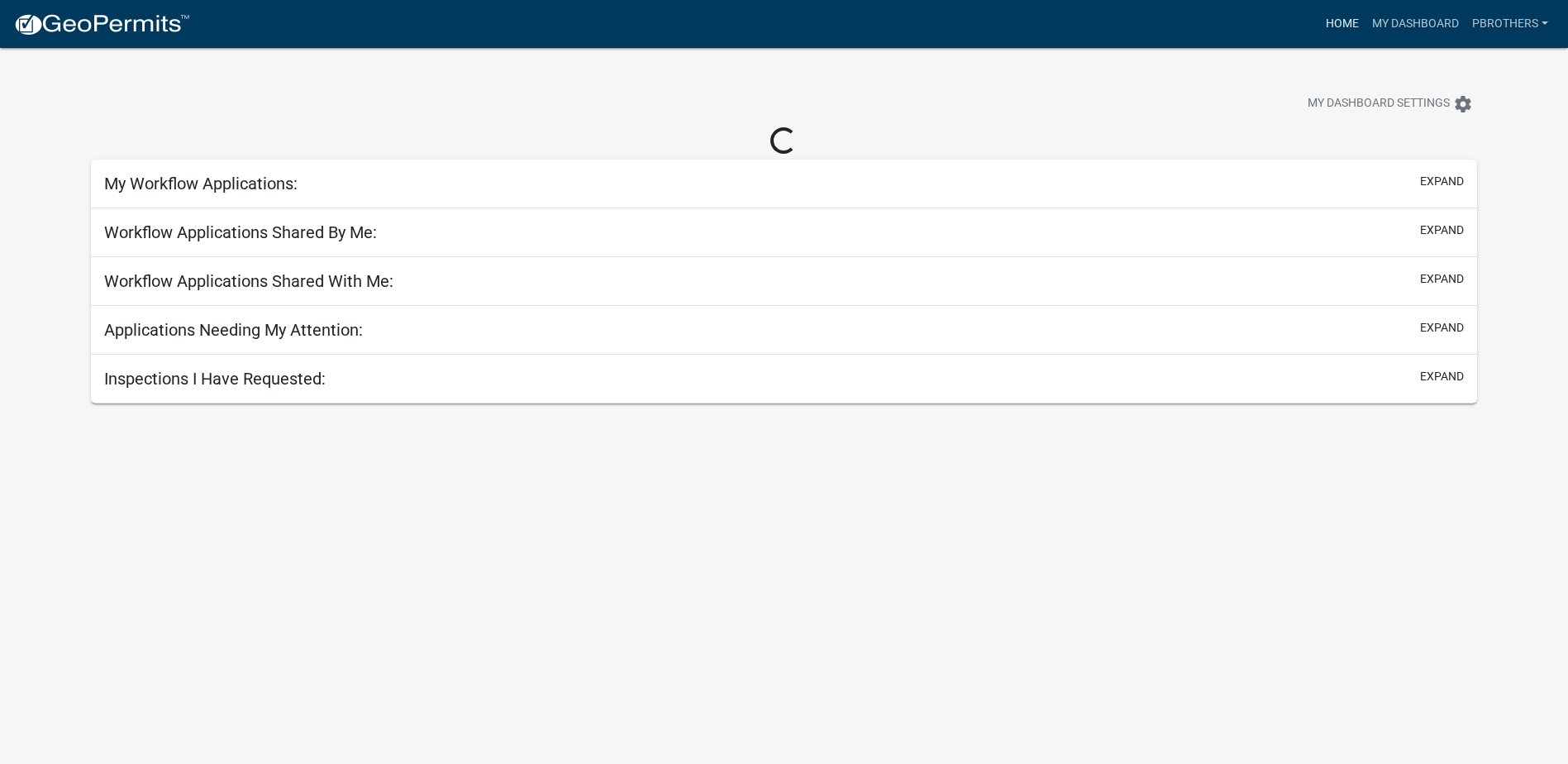
click at [1329, 22] on link "Home" at bounding box center [1342, 23] width 46 height 31
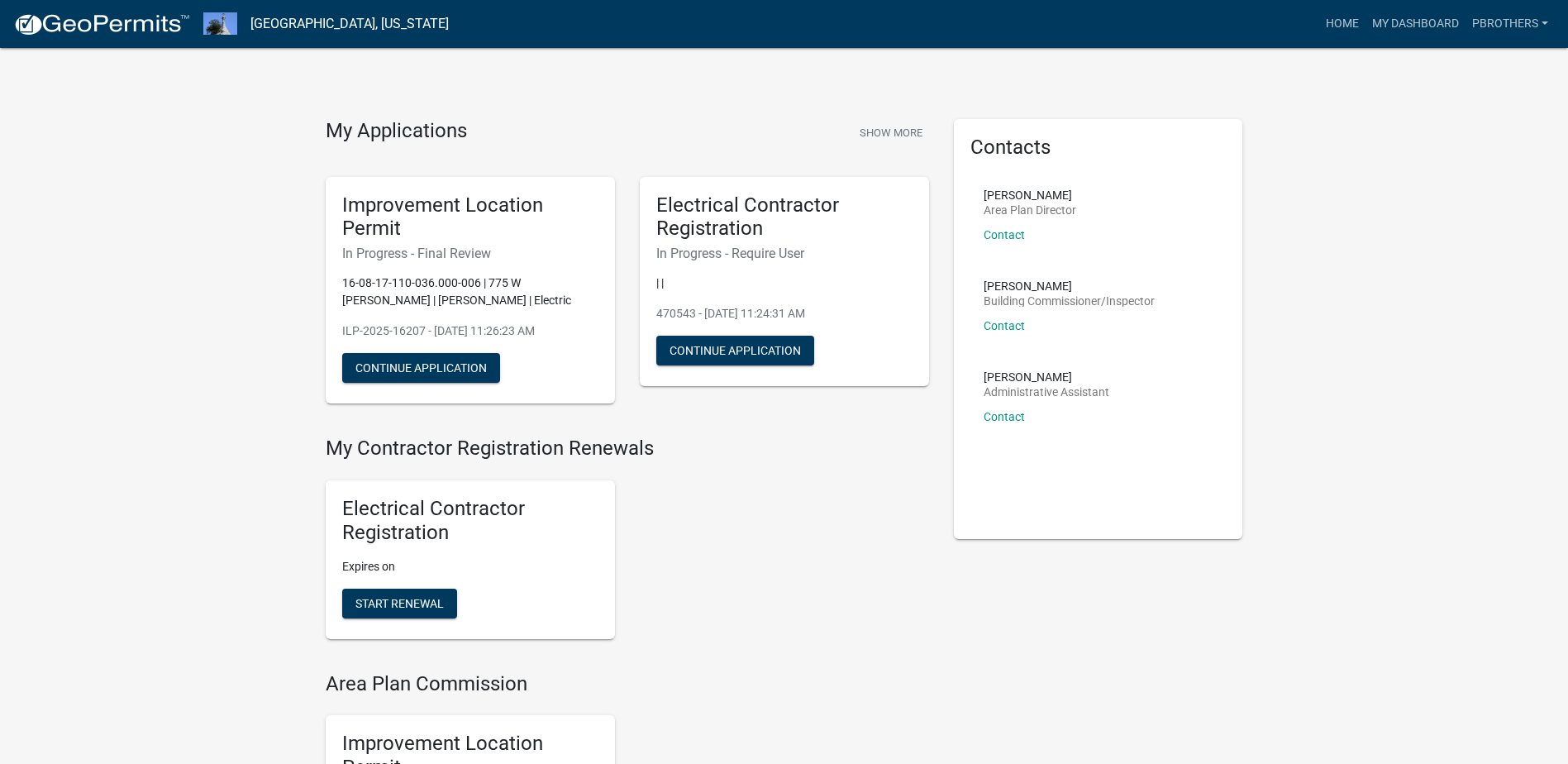
drag, startPoint x: 828, startPoint y: 549, endPoint x: 439, endPoint y: 145, distance: 560.8
click at [827, 544] on div "Electrical Contractor Registration Expires on Start Renewal" at bounding box center [627, 560] width 628 height 186
click at [304, 23] on link "[GEOGRAPHIC_DATA], [US_STATE]" at bounding box center [350, 23] width 198 height 28
click at [162, 21] on img at bounding box center [102, 25] width 177 height 25
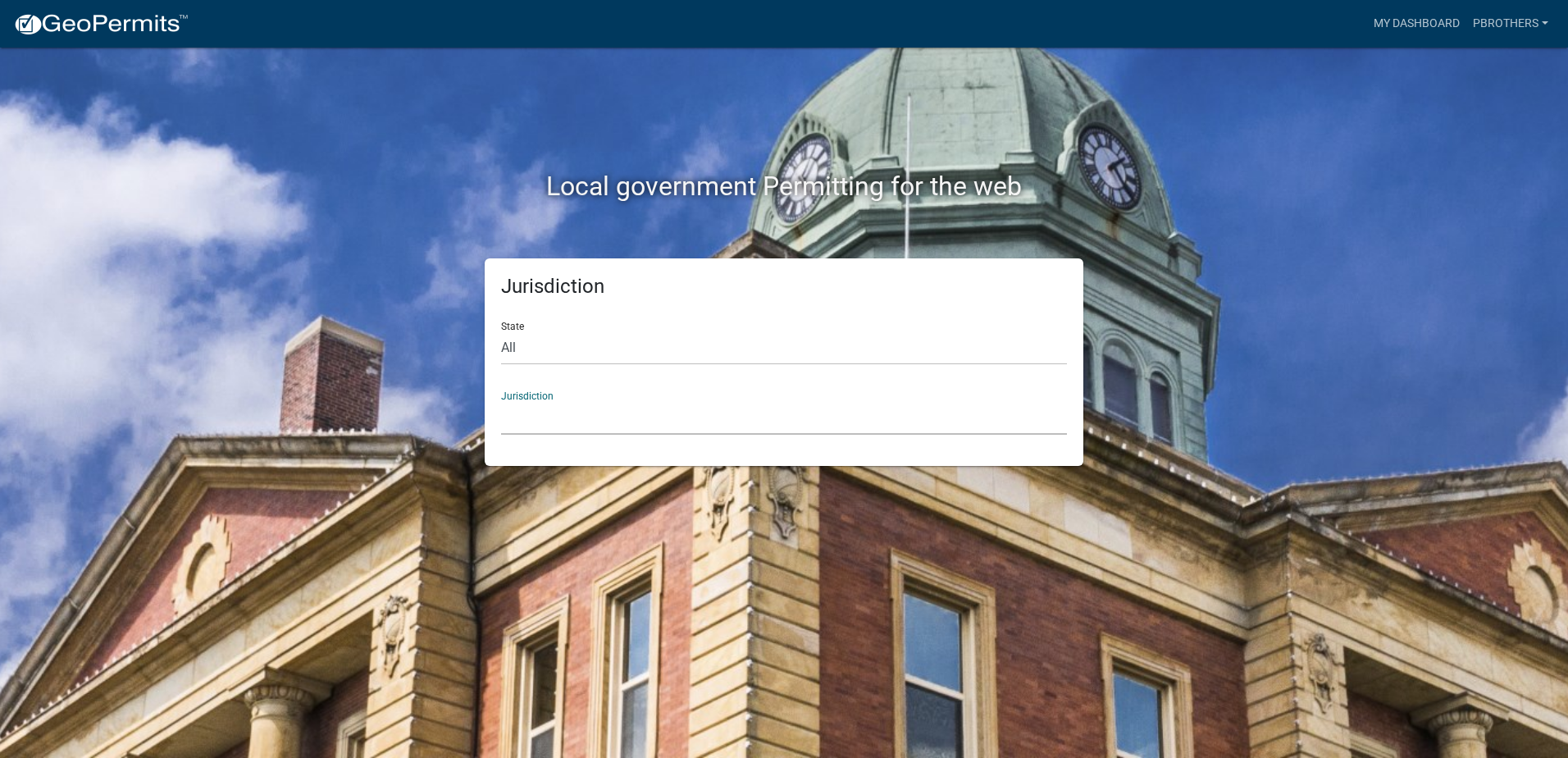
click at [761, 405] on select "[GEOGRAPHIC_DATA], [US_STATE] [GEOGRAPHIC_DATA], [US_STATE][PERSON_NAME][GEOGRA…" at bounding box center [784, 418] width 566 height 34
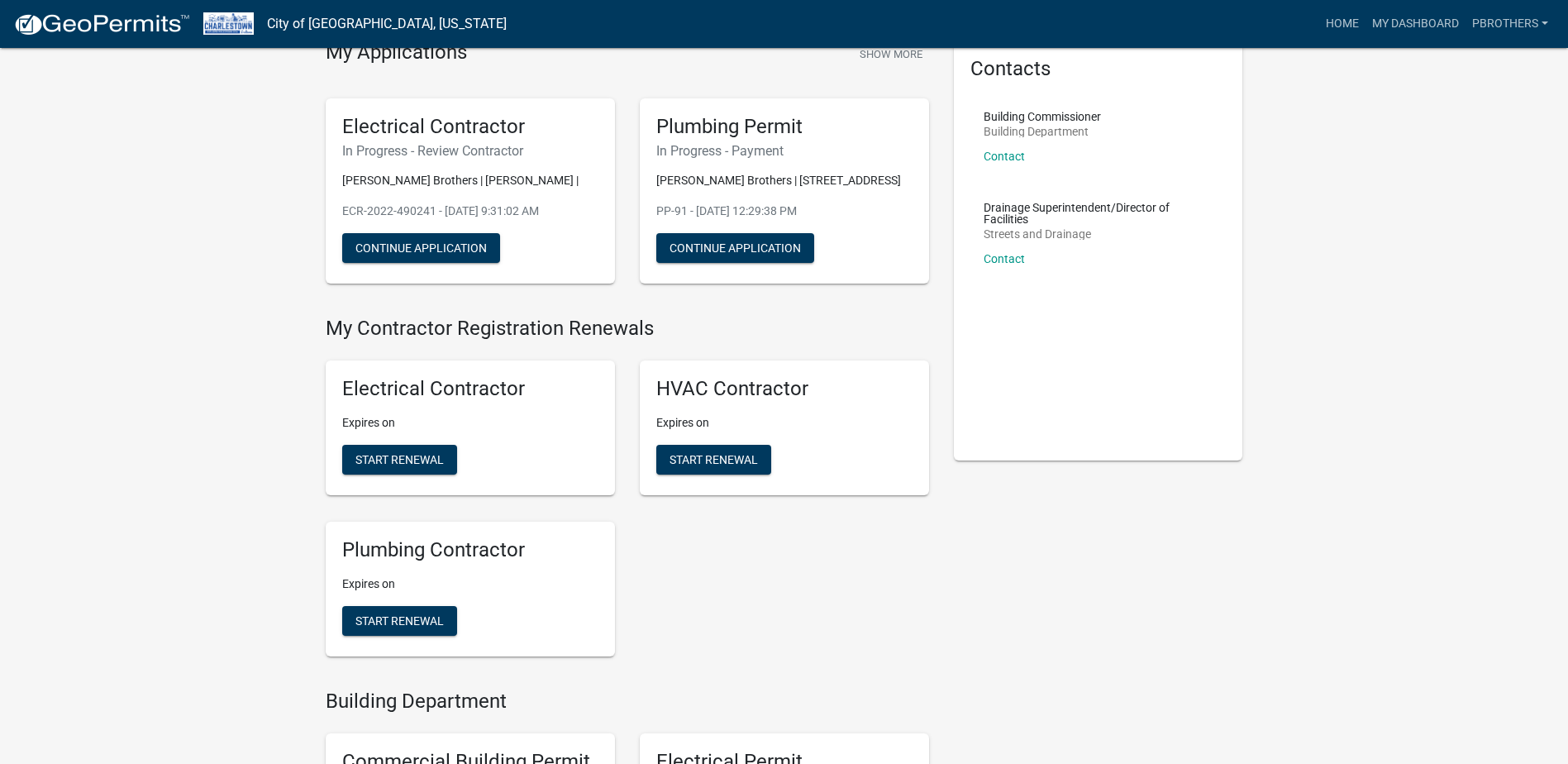
scroll to position [165, 0]
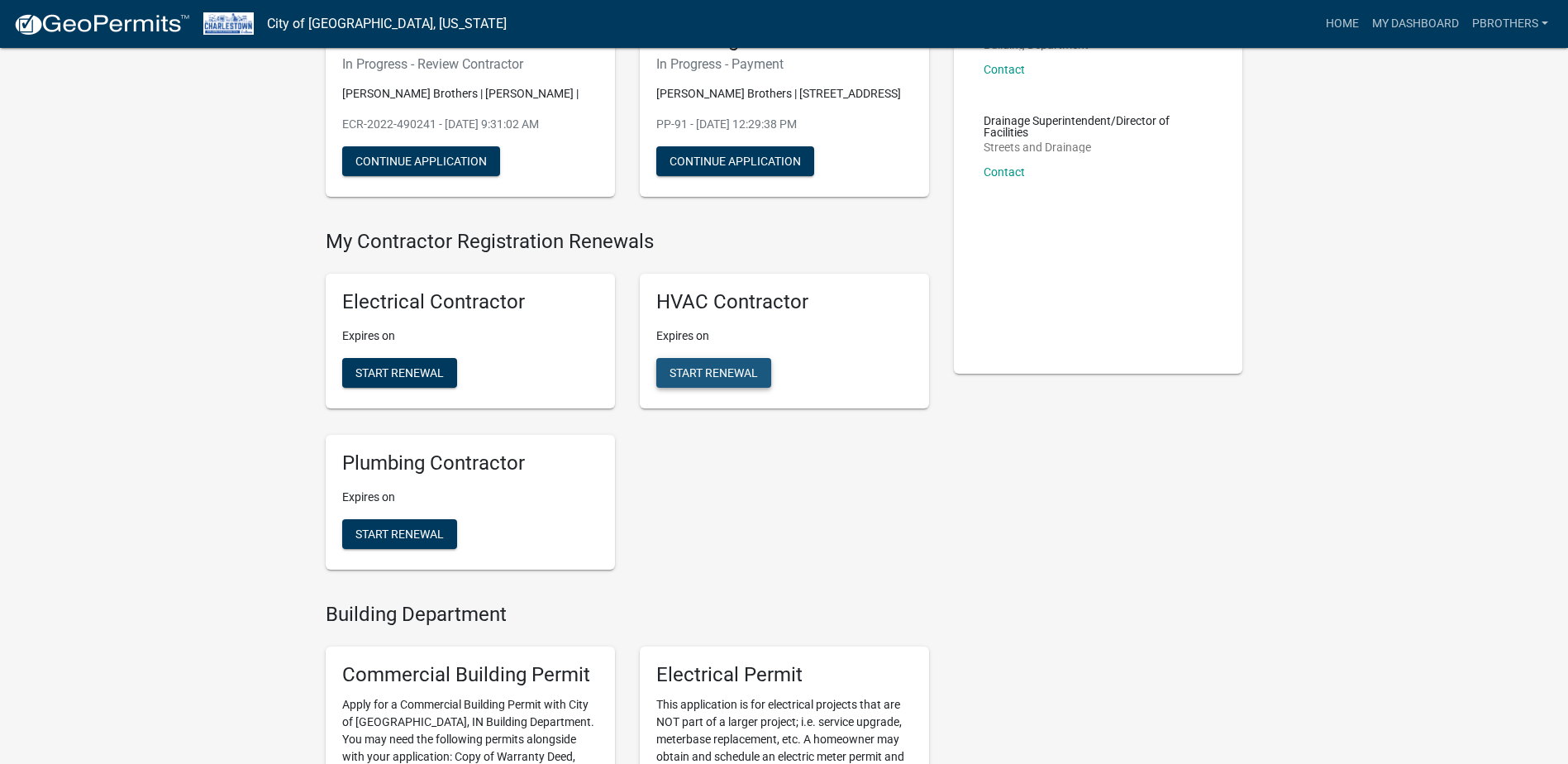
click at [747, 373] on span "Start Renewal" at bounding box center [713, 372] width 88 height 13
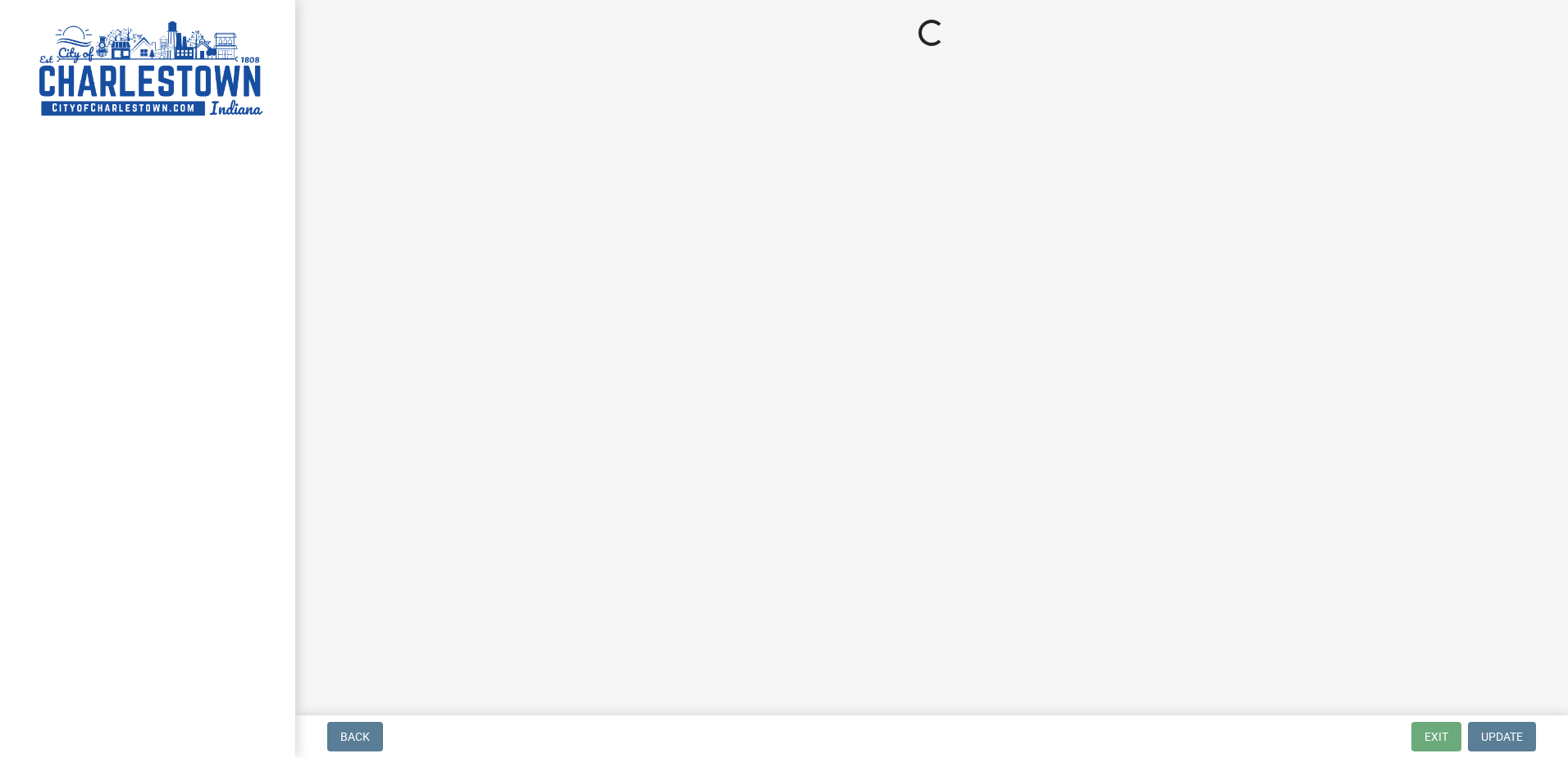
select select "IN"
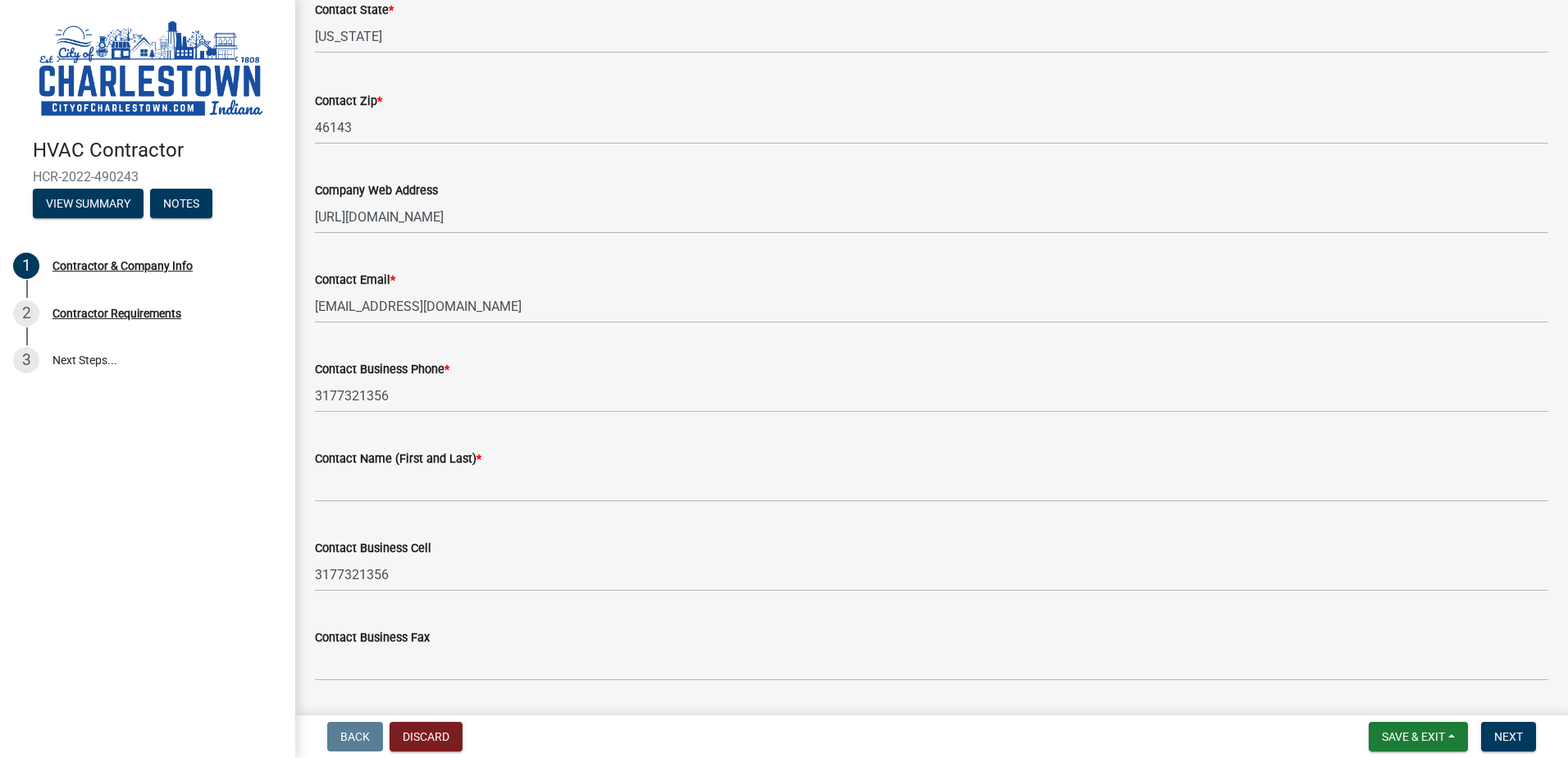
scroll to position [541, 0]
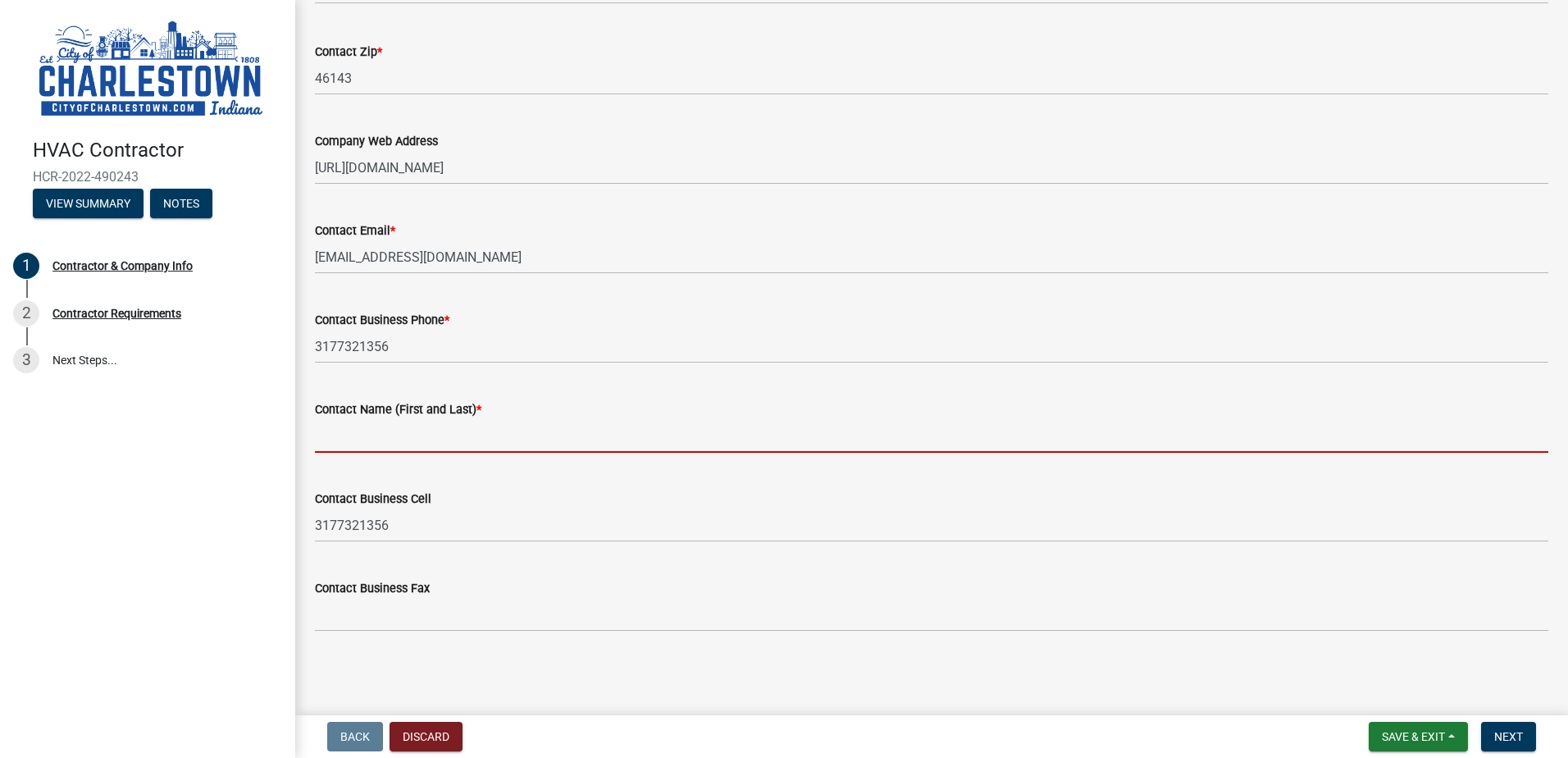
click at [429, 438] on input "Contact Name (First and Last) *" at bounding box center [931, 436] width 1233 height 34
type input "[PERSON_NAME]"
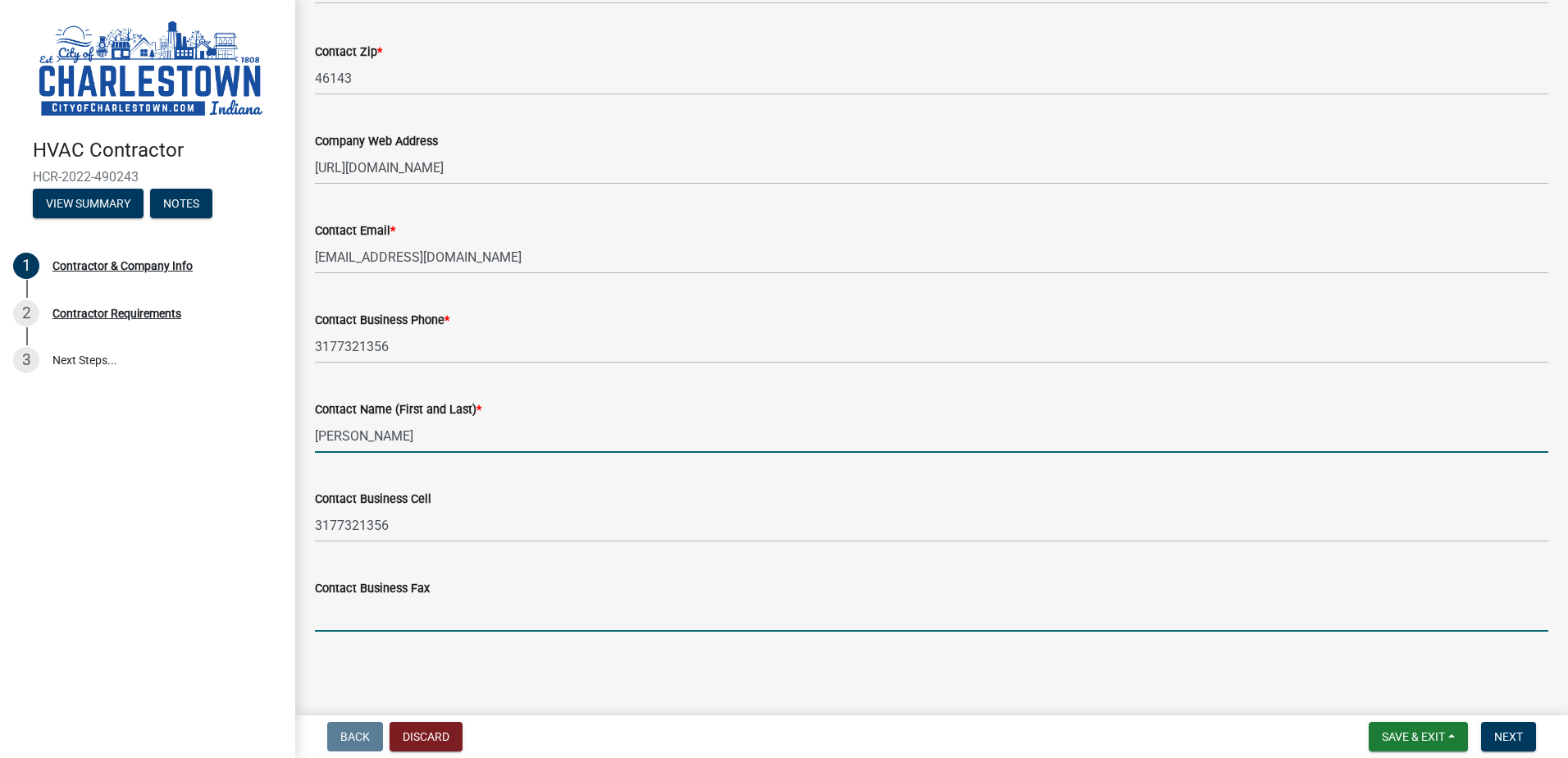
type input "[PERSON_NAME] Brothers"
click at [456, 630] on input "[PERSON_NAME] Brothers" at bounding box center [931, 615] width 1233 height 34
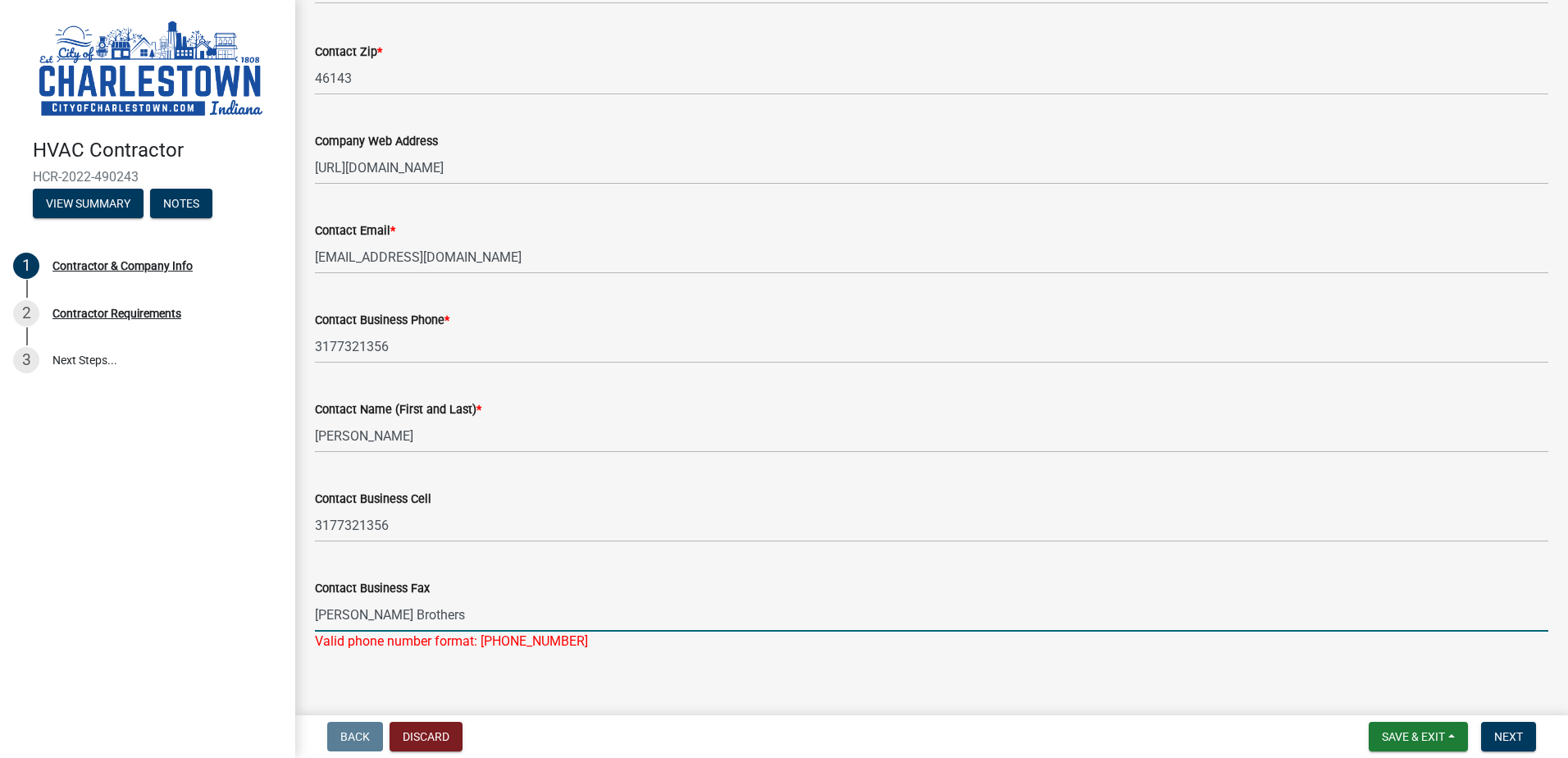
click at [455, 627] on input "[PERSON_NAME] Brothers" at bounding box center [931, 615] width 1233 height 34
